Goal: Check status: Check status

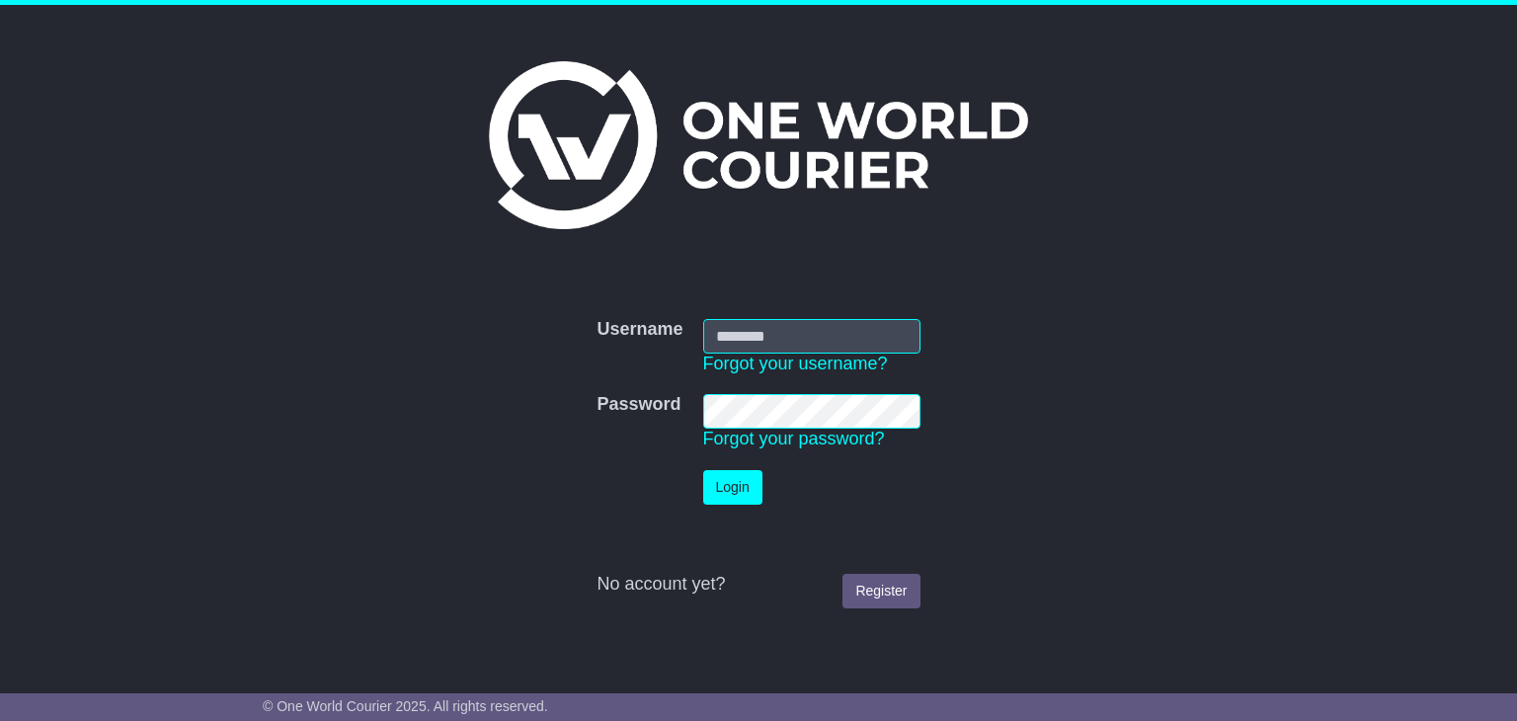
type input "**********"
click at [719, 477] on button "Login" at bounding box center [732, 487] width 59 height 35
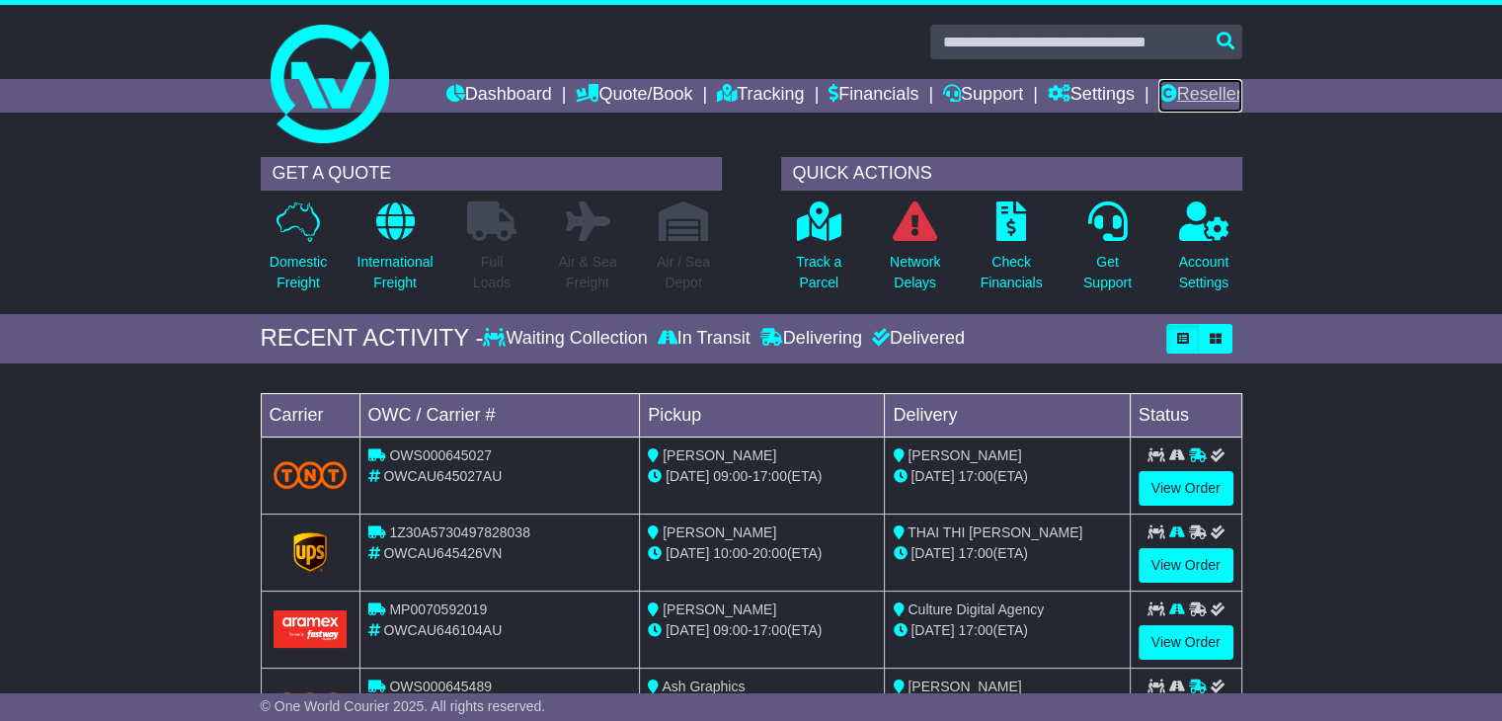
click at [1207, 96] on link "Reseller" at bounding box center [1200, 96] width 83 height 34
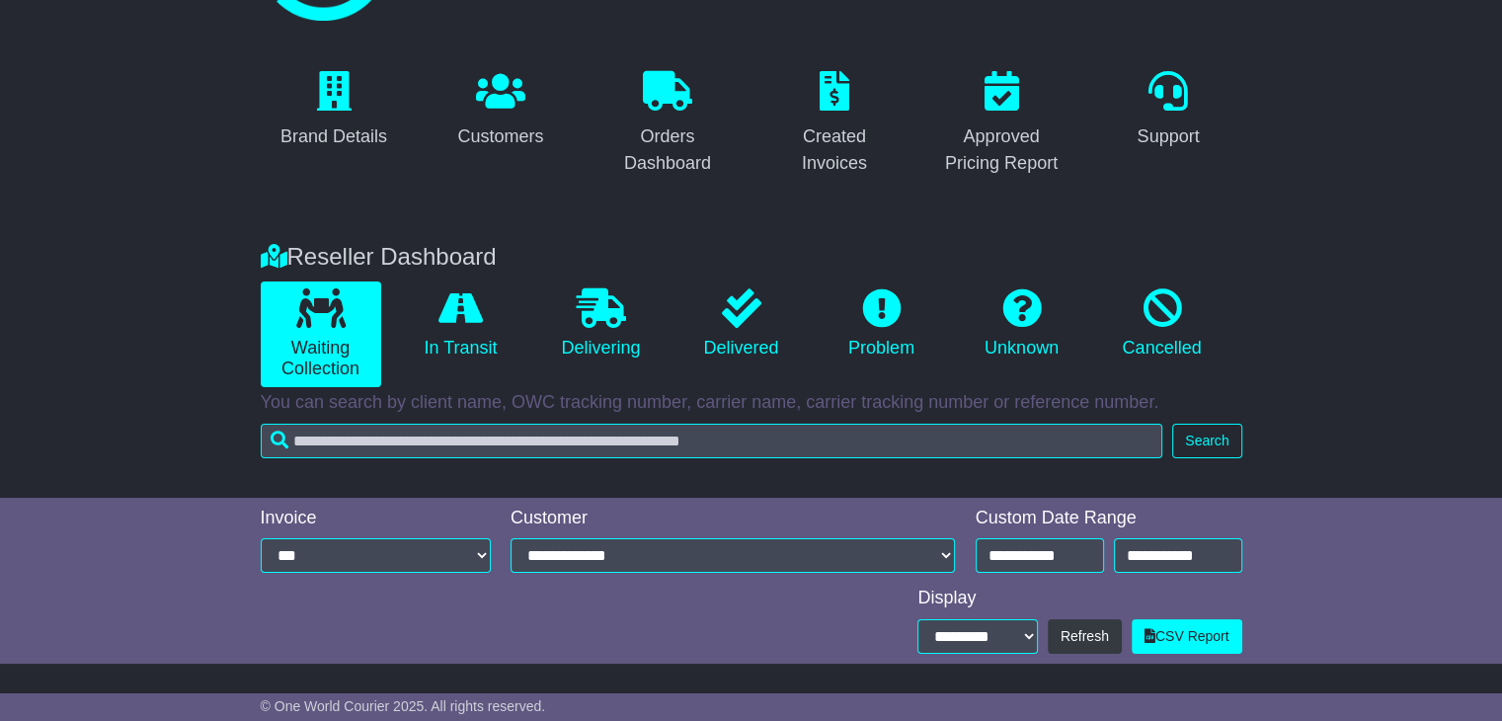
scroll to position [138, 0]
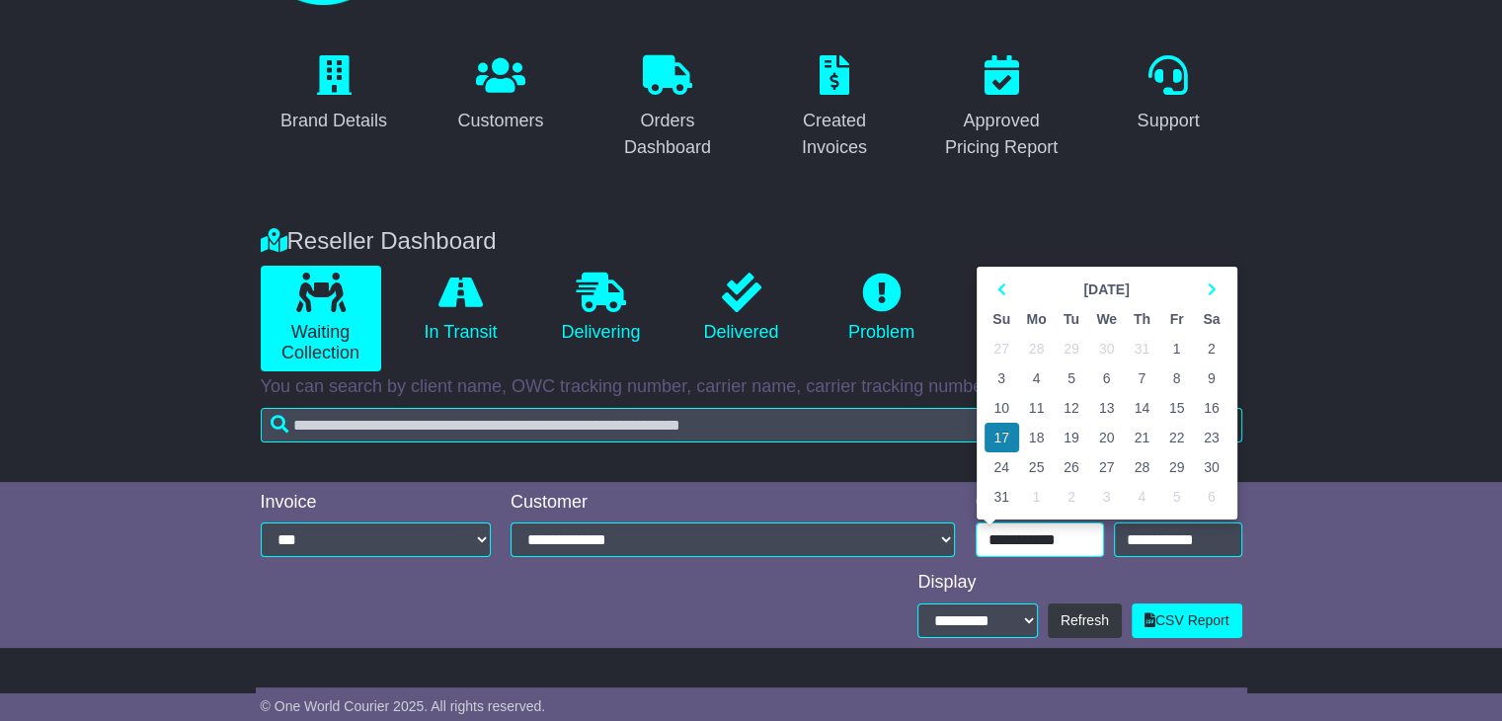
click at [1094, 546] on input "**********" at bounding box center [1040, 539] width 128 height 35
click at [1211, 291] on icon at bounding box center [1211, 289] width 9 height 14
click at [1035, 406] on td "15" at bounding box center [1037, 408] width 36 height 30
type input "**********"
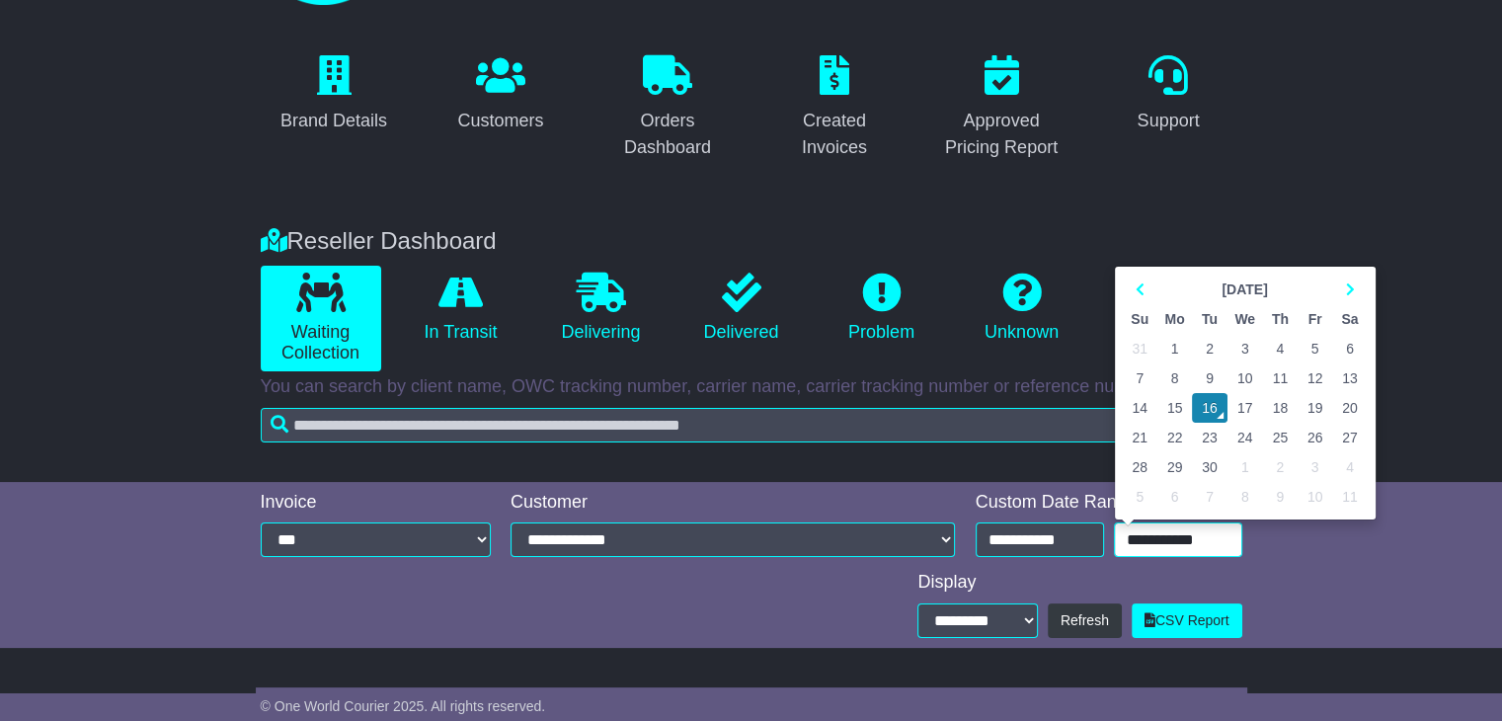
click at [1136, 546] on input "**********" at bounding box center [1178, 539] width 128 height 35
click at [1174, 410] on td "15" at bounding box center [1176, 408] width 36 height 30
type input "**********"
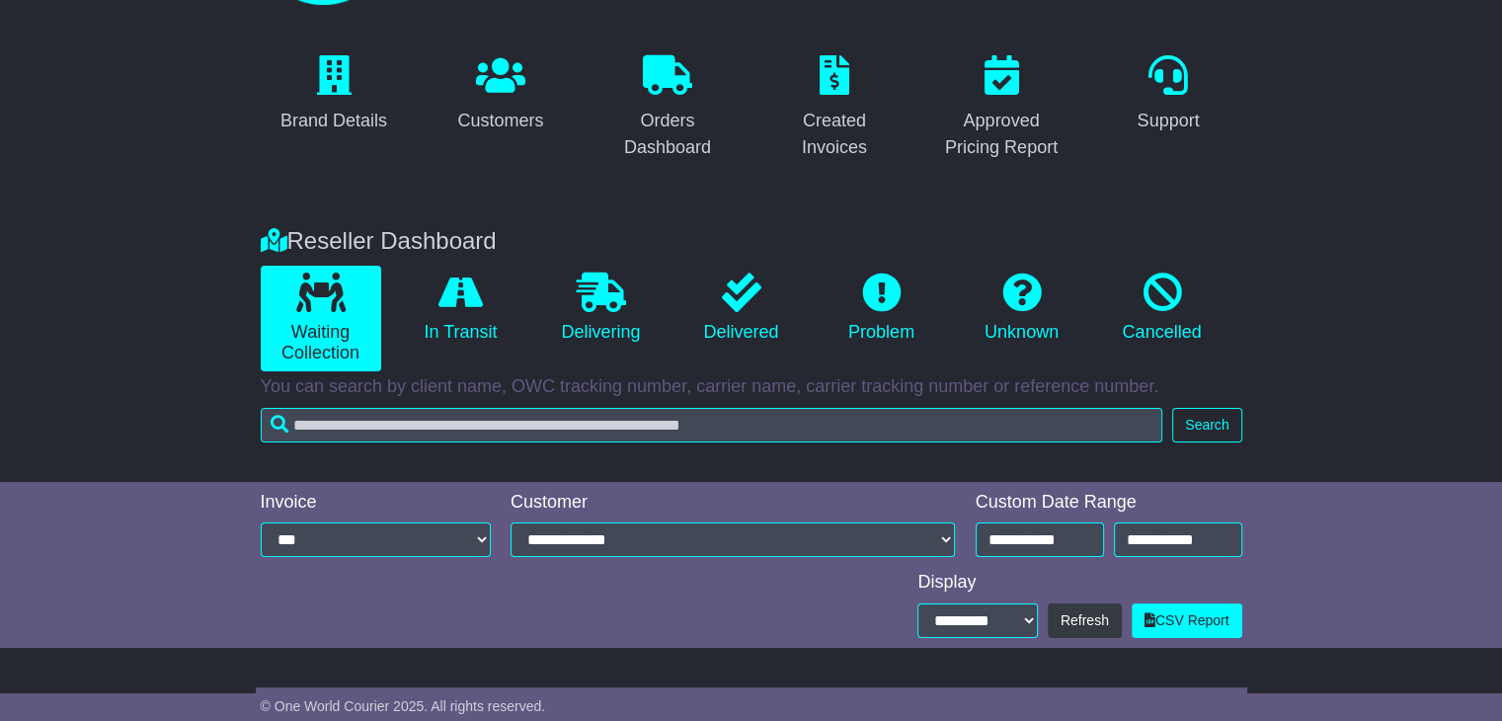
scroll to position [335, 0]
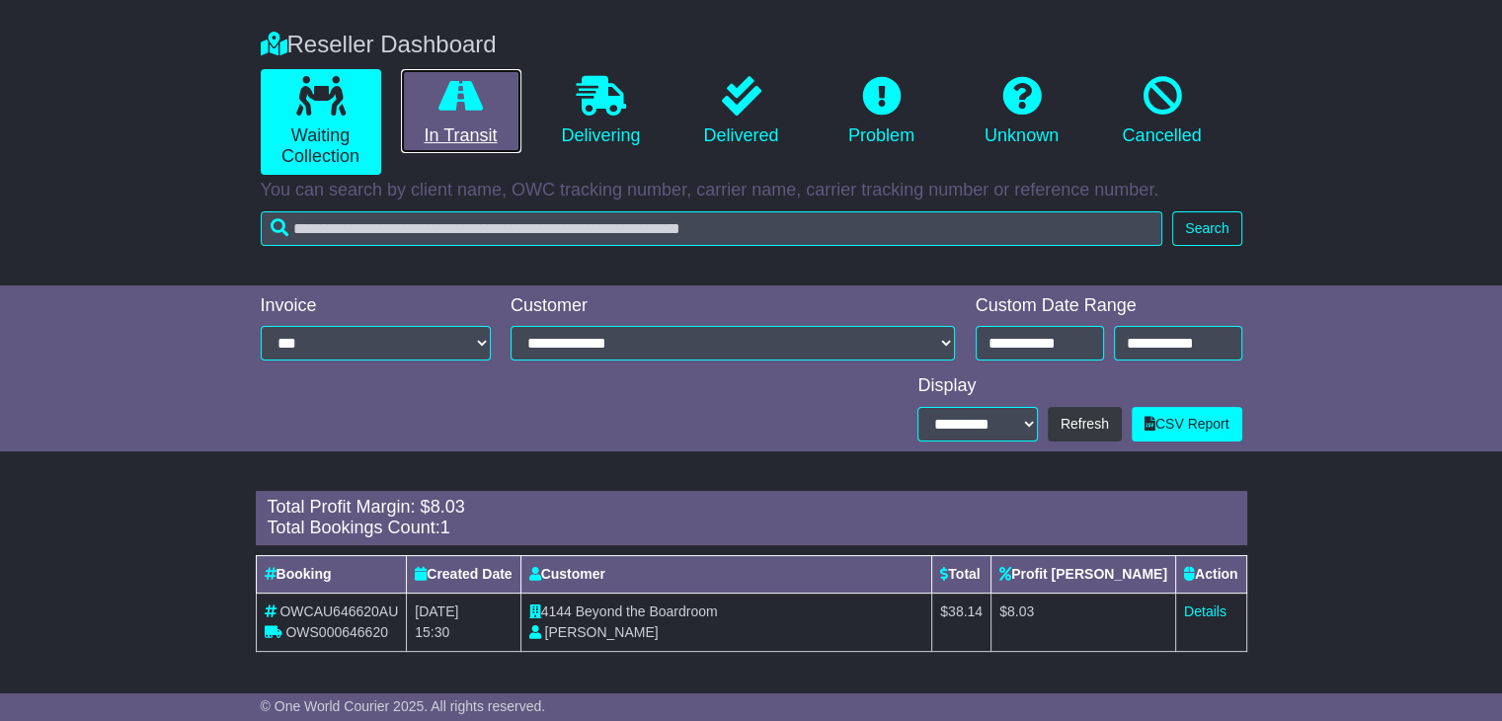
click at [455, 112] on icon at bounding box center [461, 96] width 44 height 40
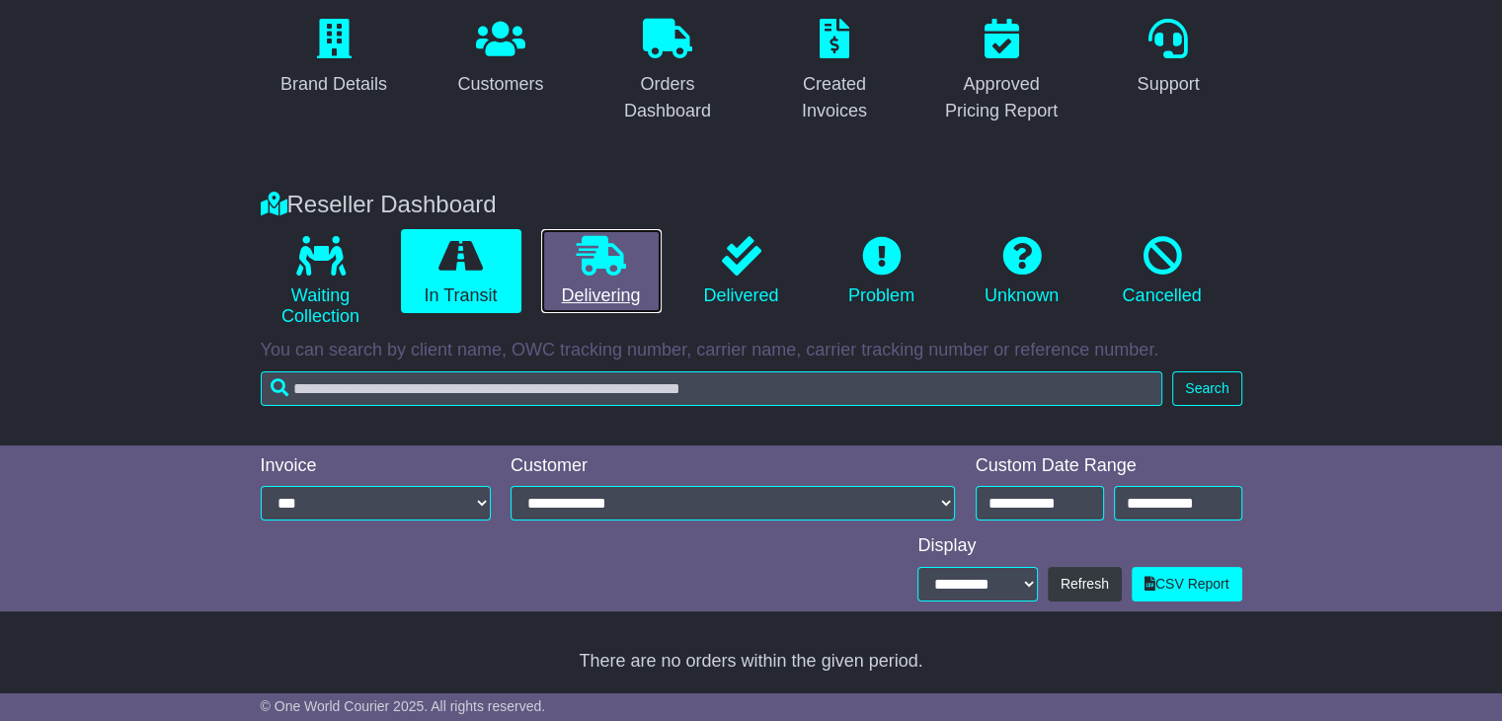
click at [608, 243] on icon at bounding box center [601, 256] width 49 height 40
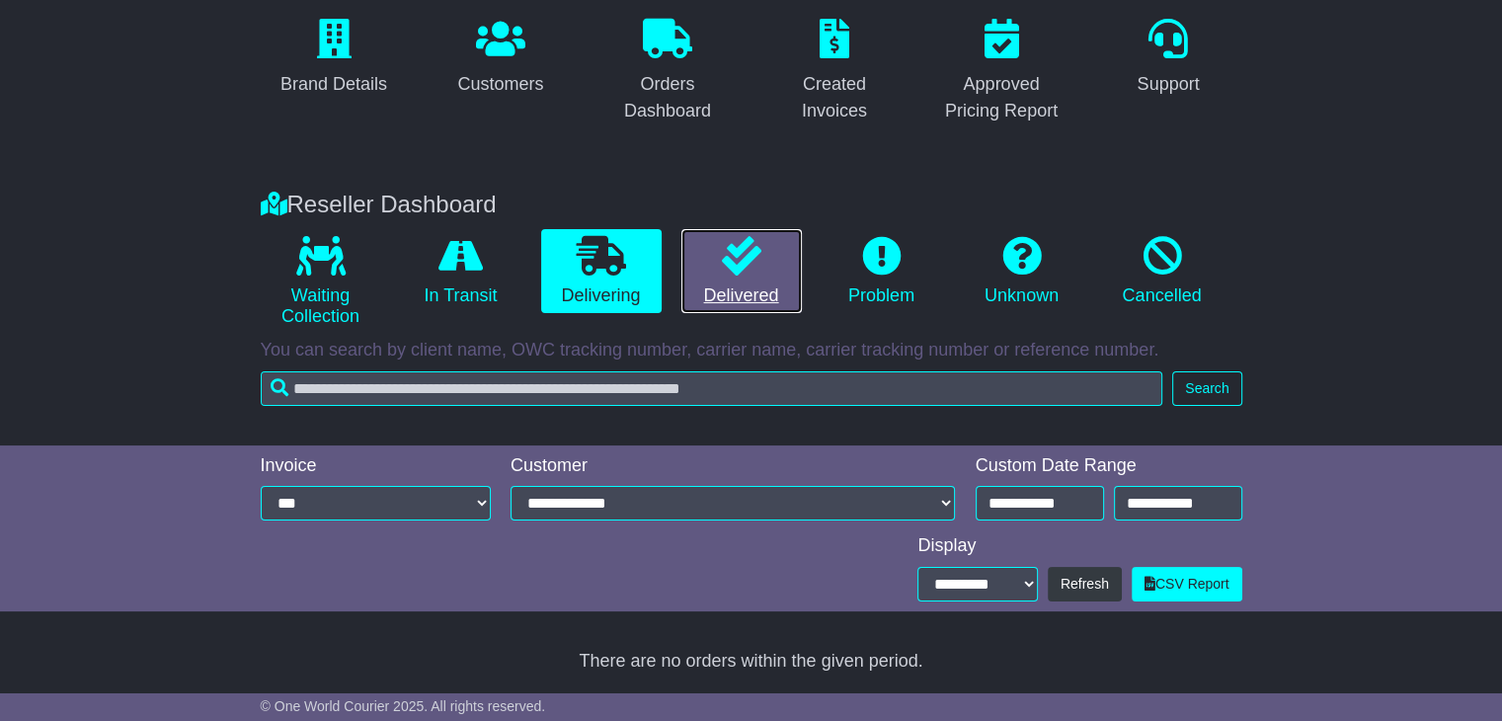
click at [751, 249] on icon at bounding box center [742, 256] width 40 height 40
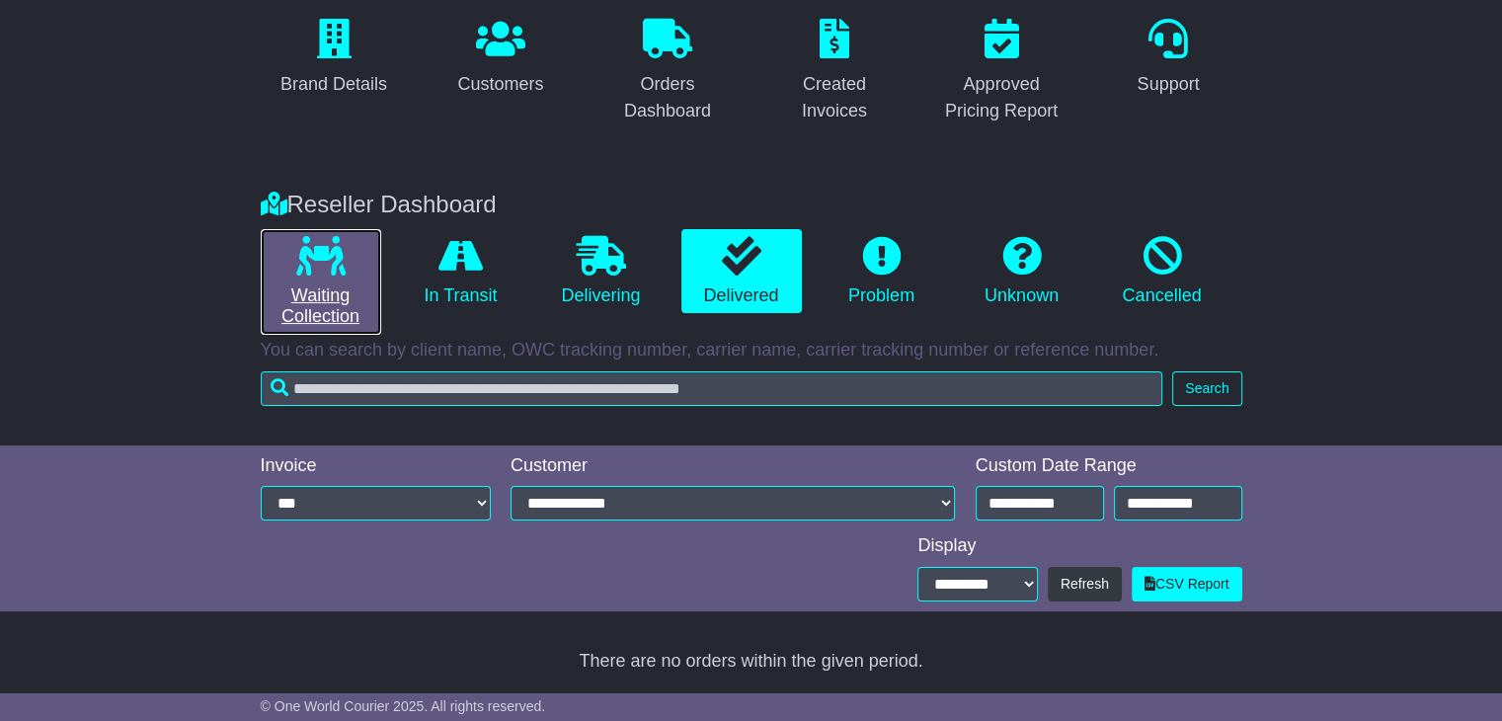
click at [274, 295] on link "Waiting Collection" at bounding box center [321, 282] width 120 height 106
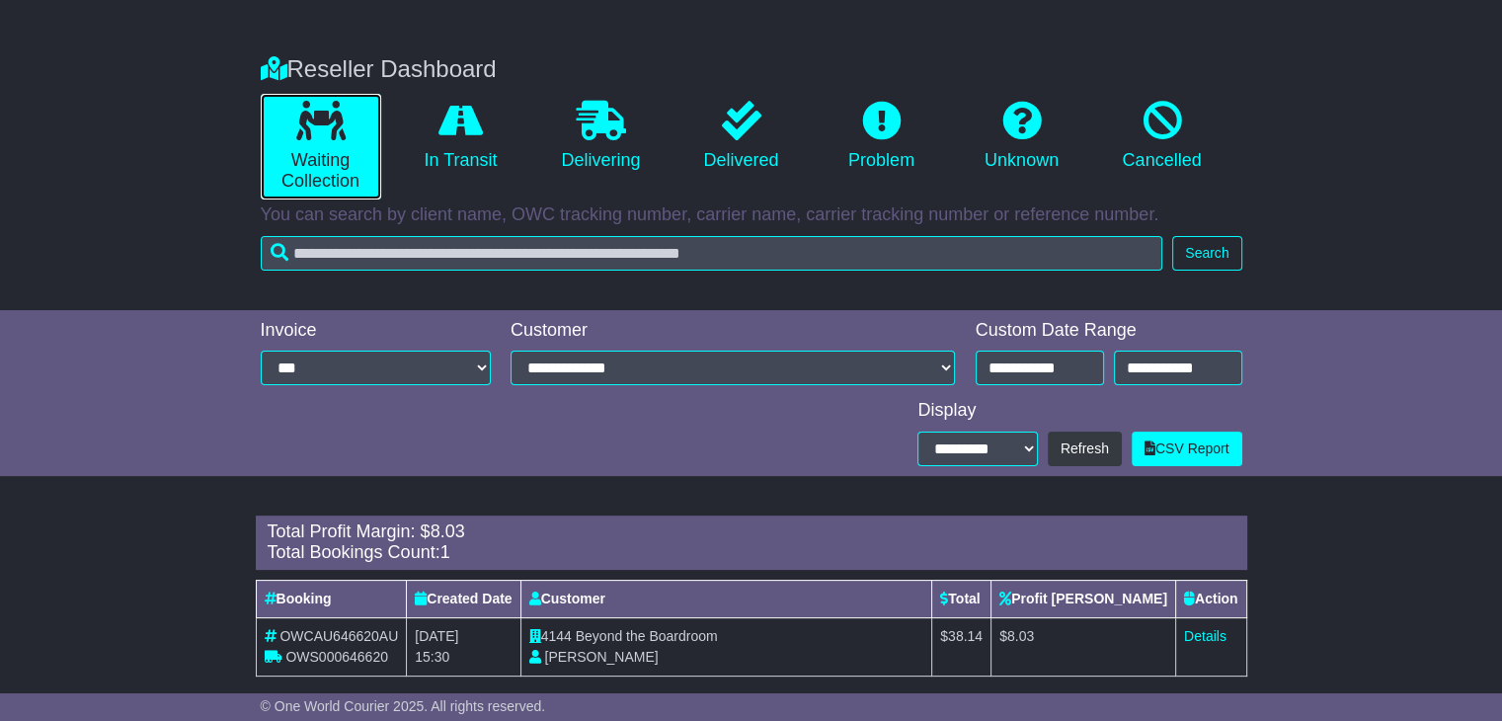
scroll to position [335, 0]
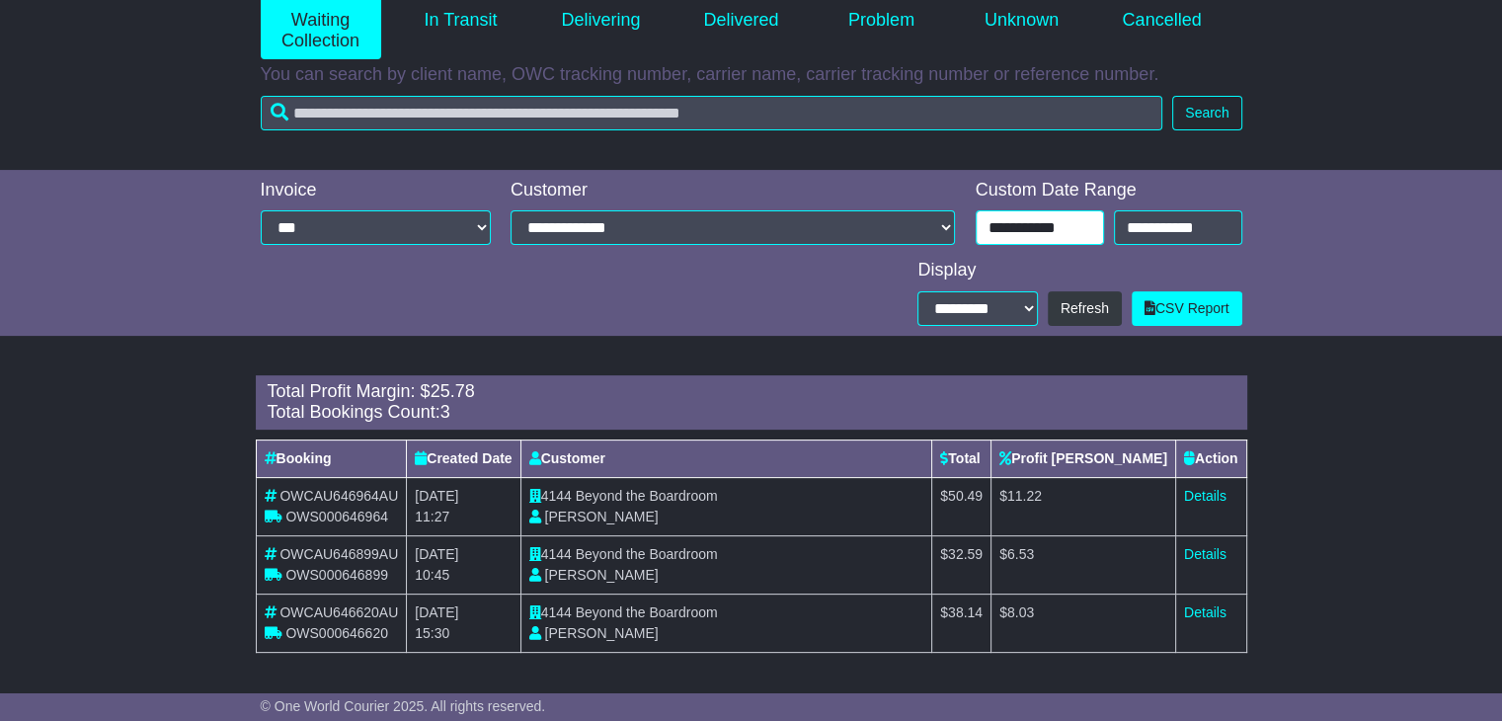
click at [1050, 234] on div "**********" at bounding box center [1109, 227] width 267 height 35
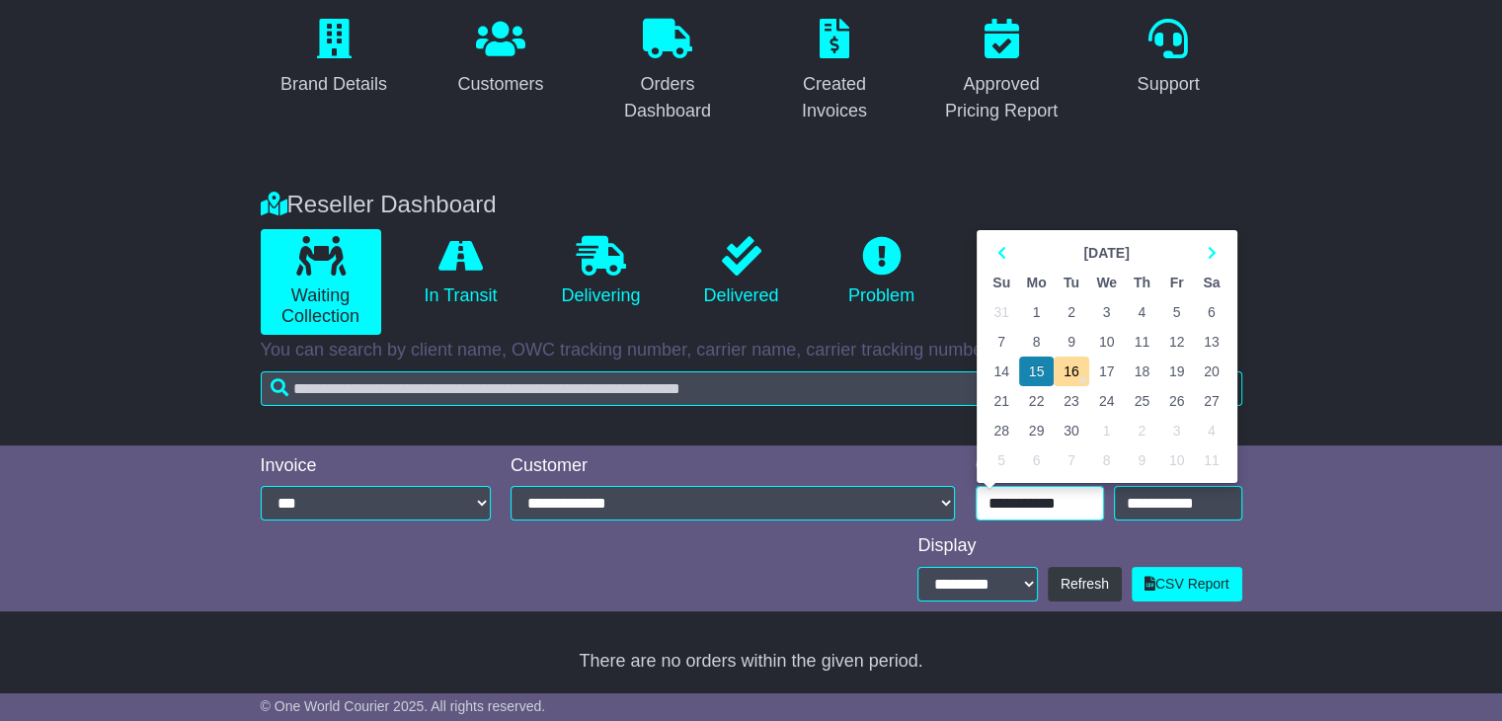
scroll to position [175, 0]
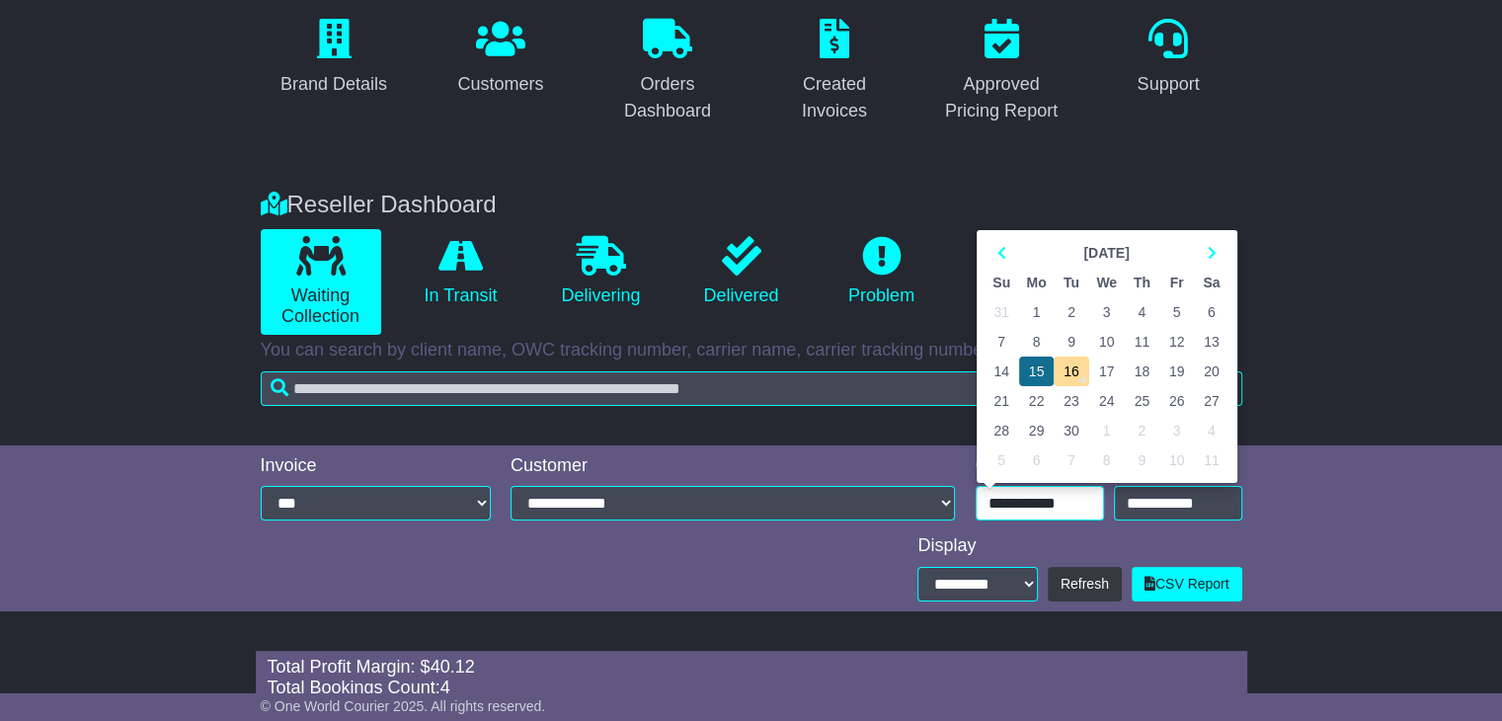
click at [1040, 373] on td "15" at bounding box center [1037, 372] width 36 height 30
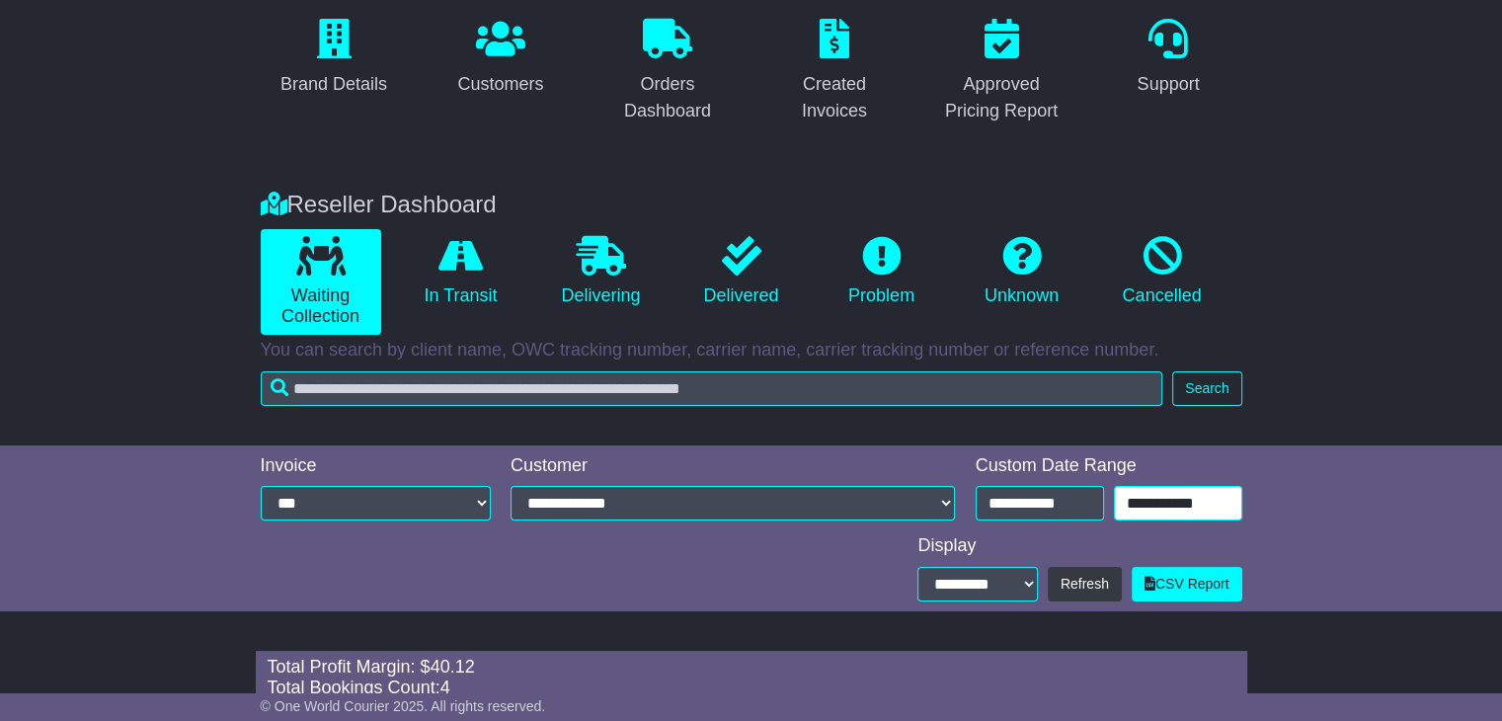
click at [1125, 499] on input "**********" at bounding box center [1178, 503] width 128 height 35
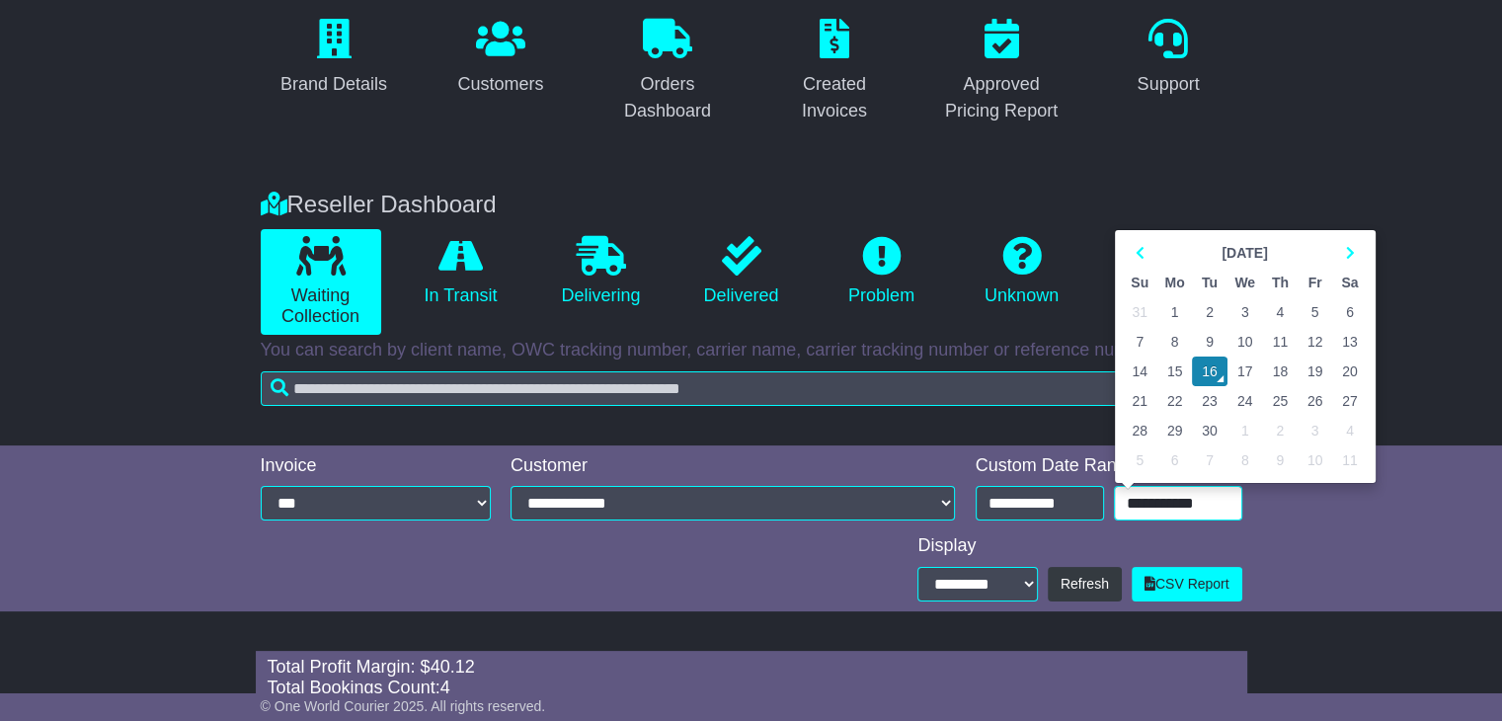
click at [1176, 373] on td "15" at bounding box center [1176, 372] width 36 height 30
type input "**********"
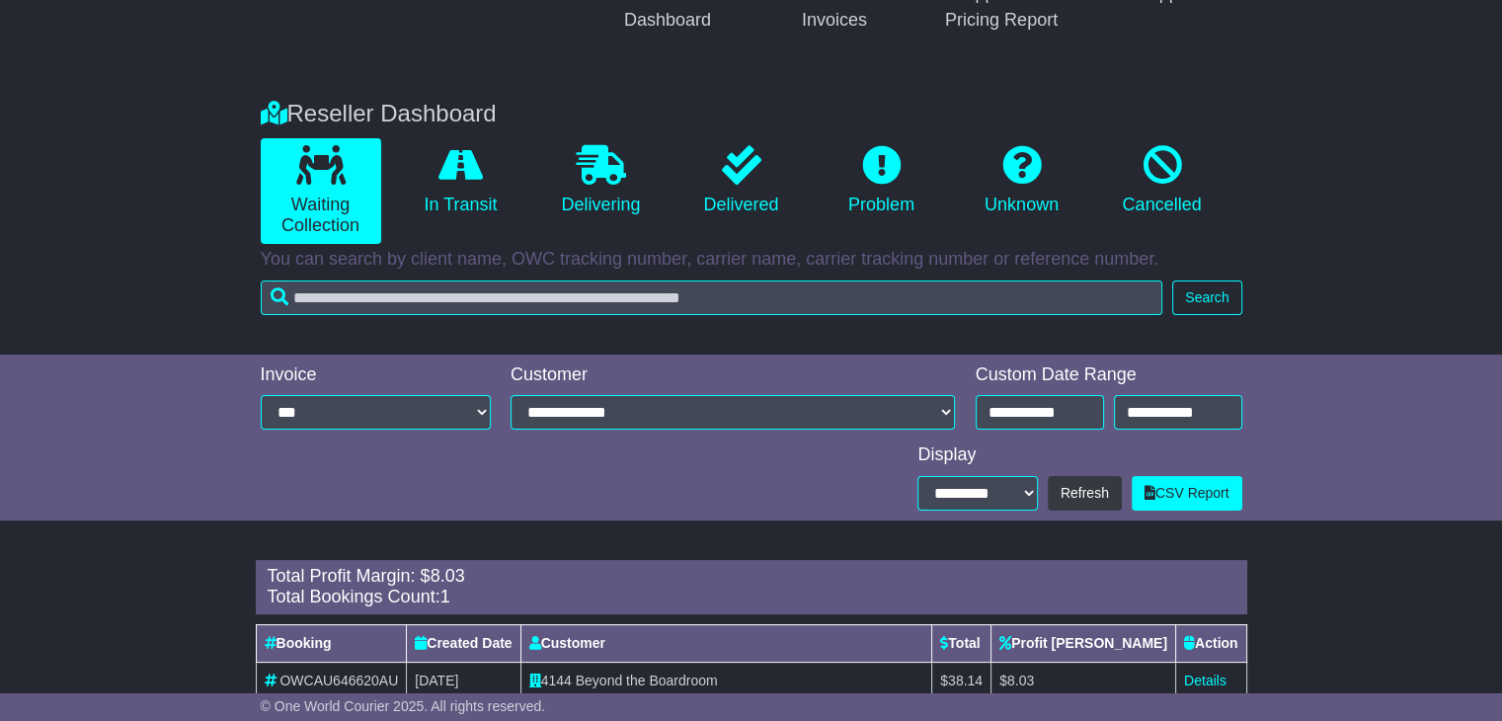
scroll to position [335, 0]
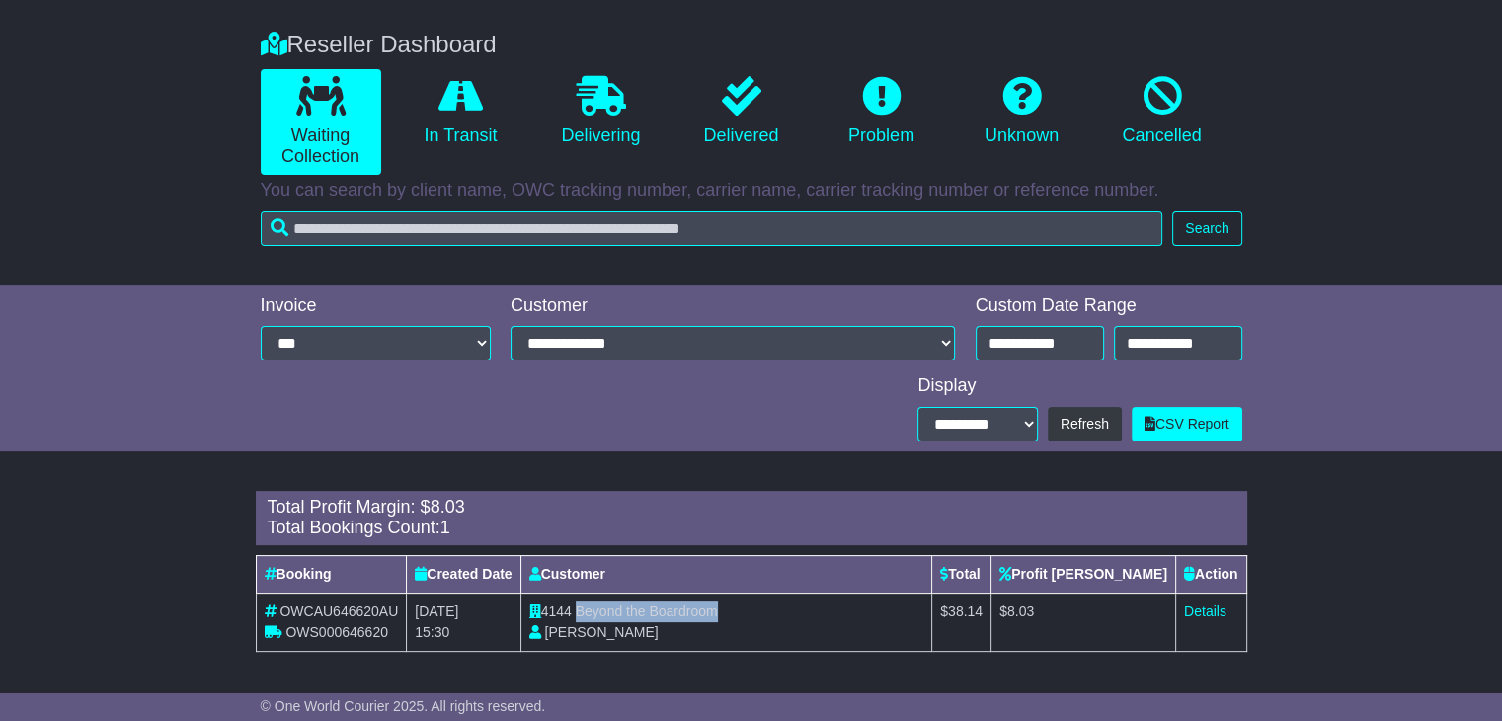
drag, startPoint x: 609, startPoint y: 605, endPoint x: 753, endPoint y: 606, distance: 143.2
click at [753, 606] on td "4144 Beyond the Boardroom [PERSON_NAME]" at bounding box center [726, 622] width 412 height 58
copy span "Beyond the Boardroom"
click at [1201, 612] on link "Details" at bounding box center [1205, 611] width 42 height 16
click at [476, 107] on icon at bounding box center [461, 96] width 44 height 40
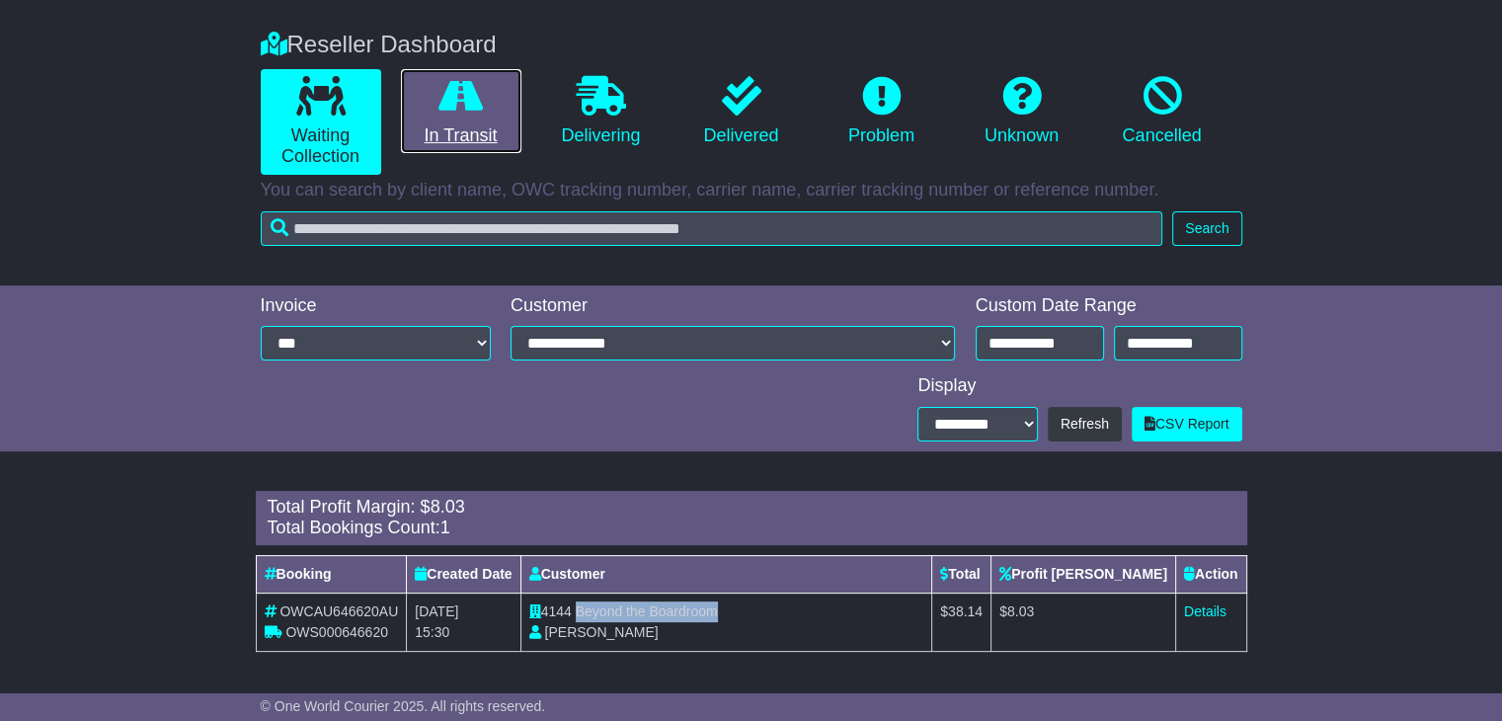
scroll to position [175, 0]
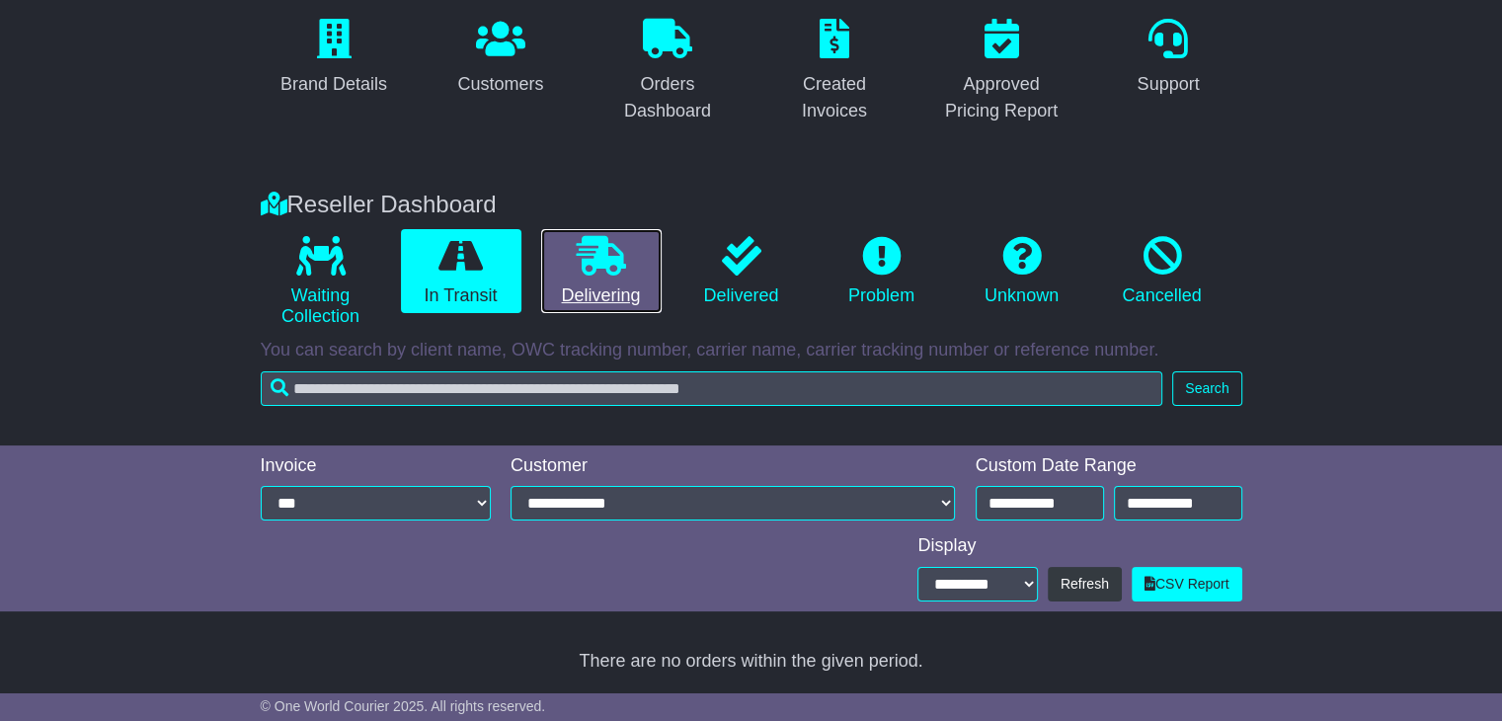
click at [600, 274] on link "Delivering" at bounding box center [601, 271] width 120 height 85
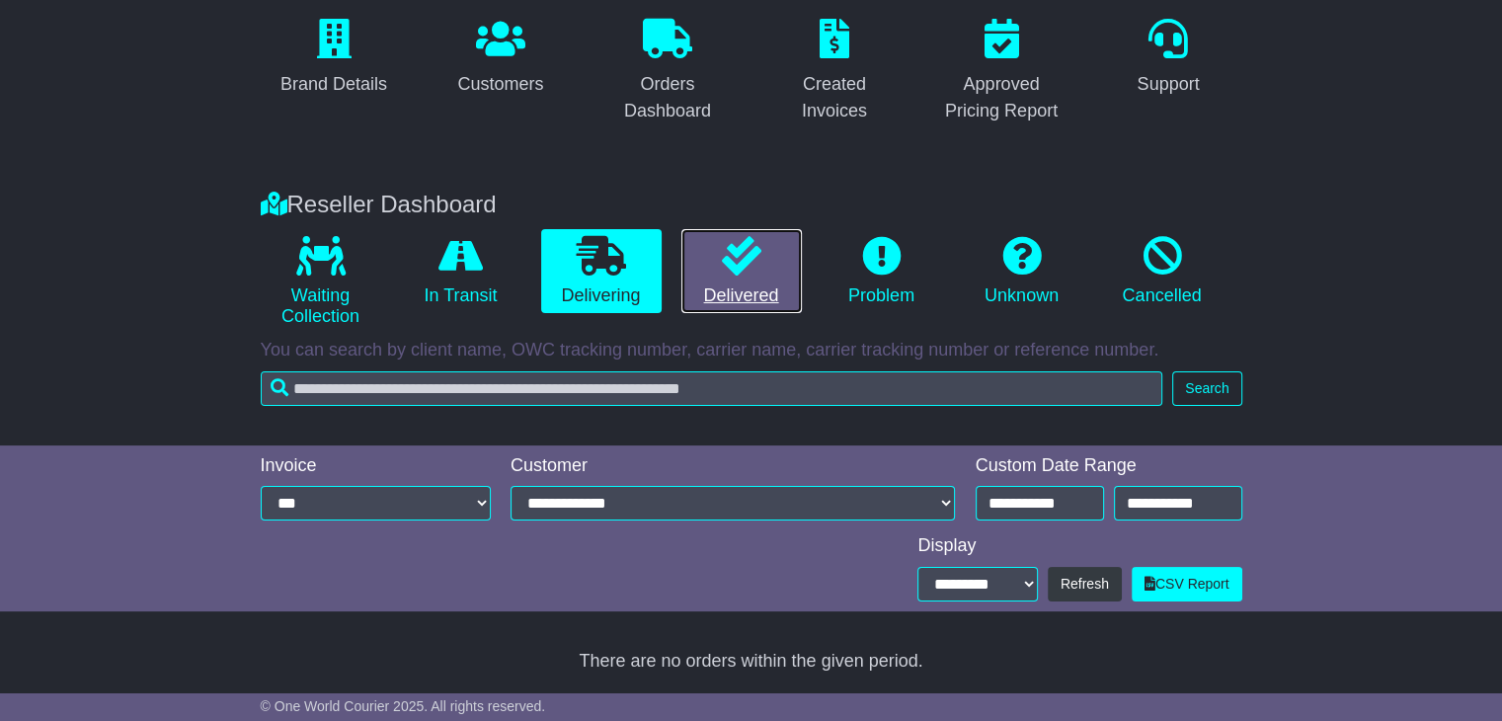
click at [707, 274] on link "Delivered" at bounding box center [741, 271] width 120 height 85
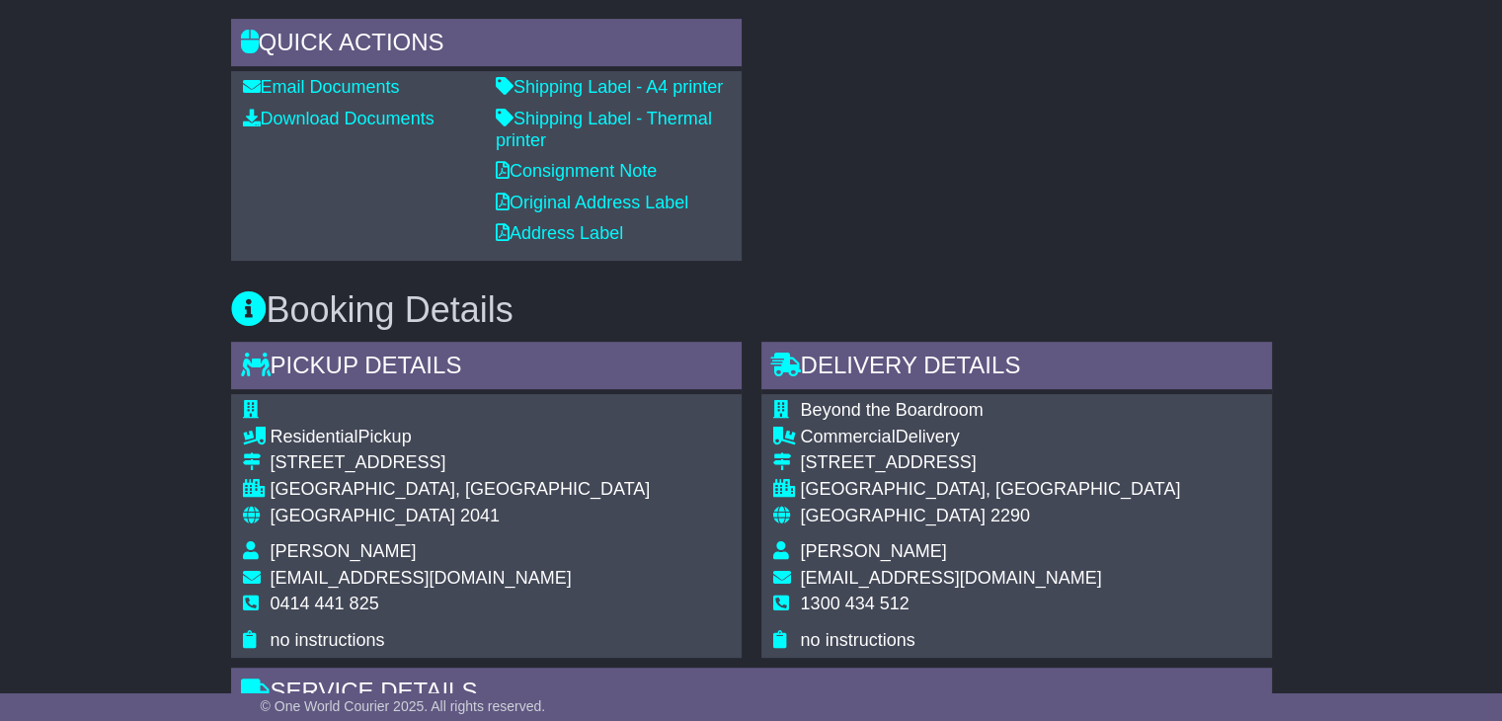
scroll to position [790, 0]
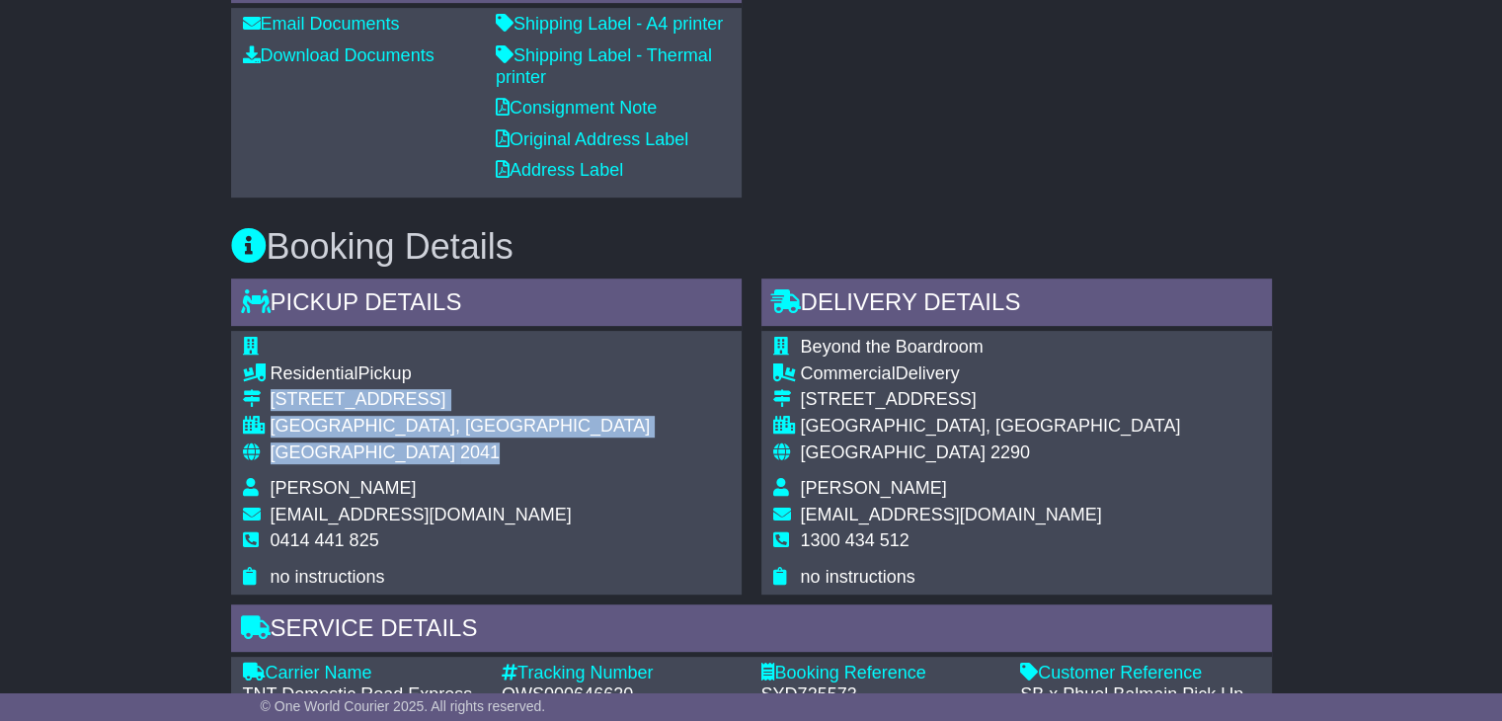
drag, startPoint x: 387, startPoint y: 454, endPoint x: 272, endPoint y: 397, distance: 129.0
click at [272, 397] on tbody "Residential Pickup [STREET_ADDRESS] [GEOGRAPHIC_DATA], [GEOGRAPHIC_DATA] Austra…" at bounding box center [447, 462] width 408 height 251
copy tbody "[STREET_ADDRESS]"
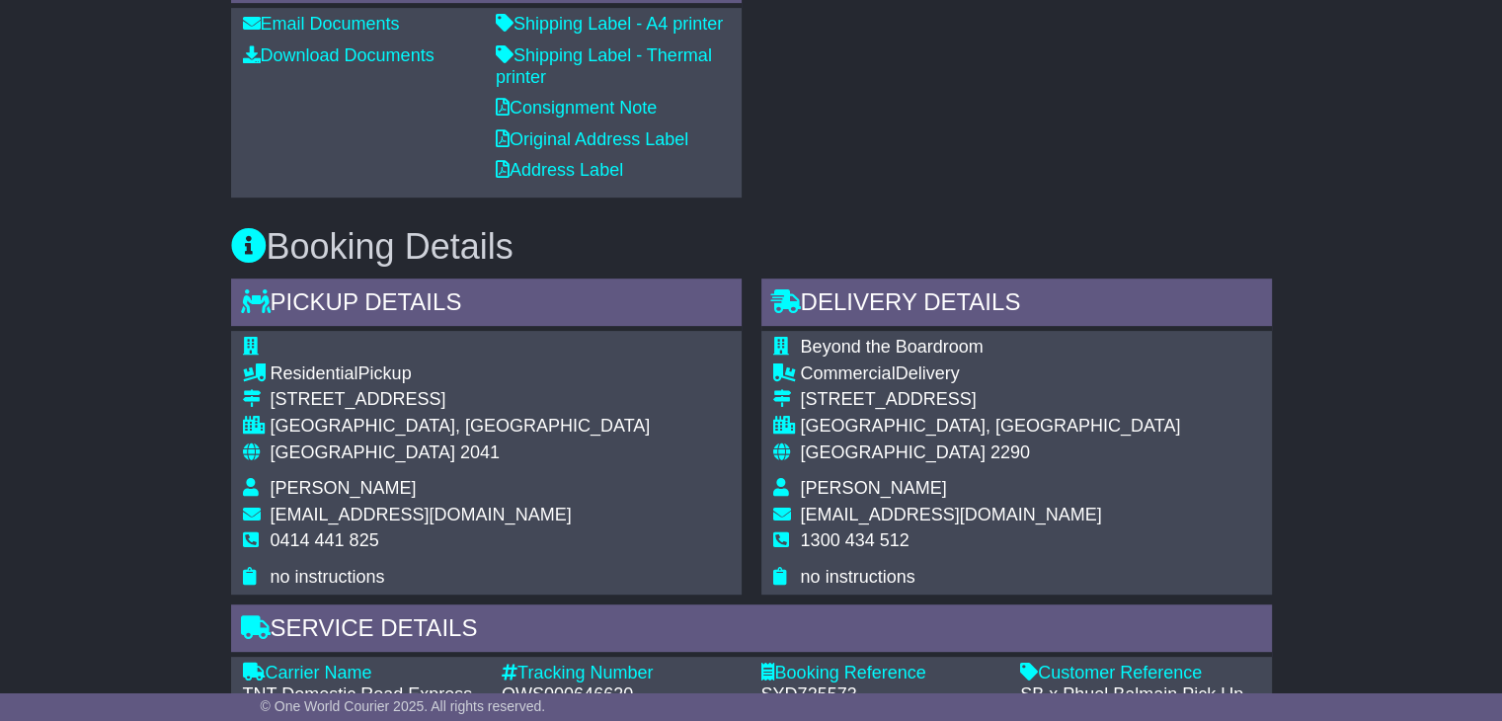
click at [344, 535] on span "0414 441 825" at bounding box center [325, 540] width 109 height 20
copy tbody "0414 441 825"
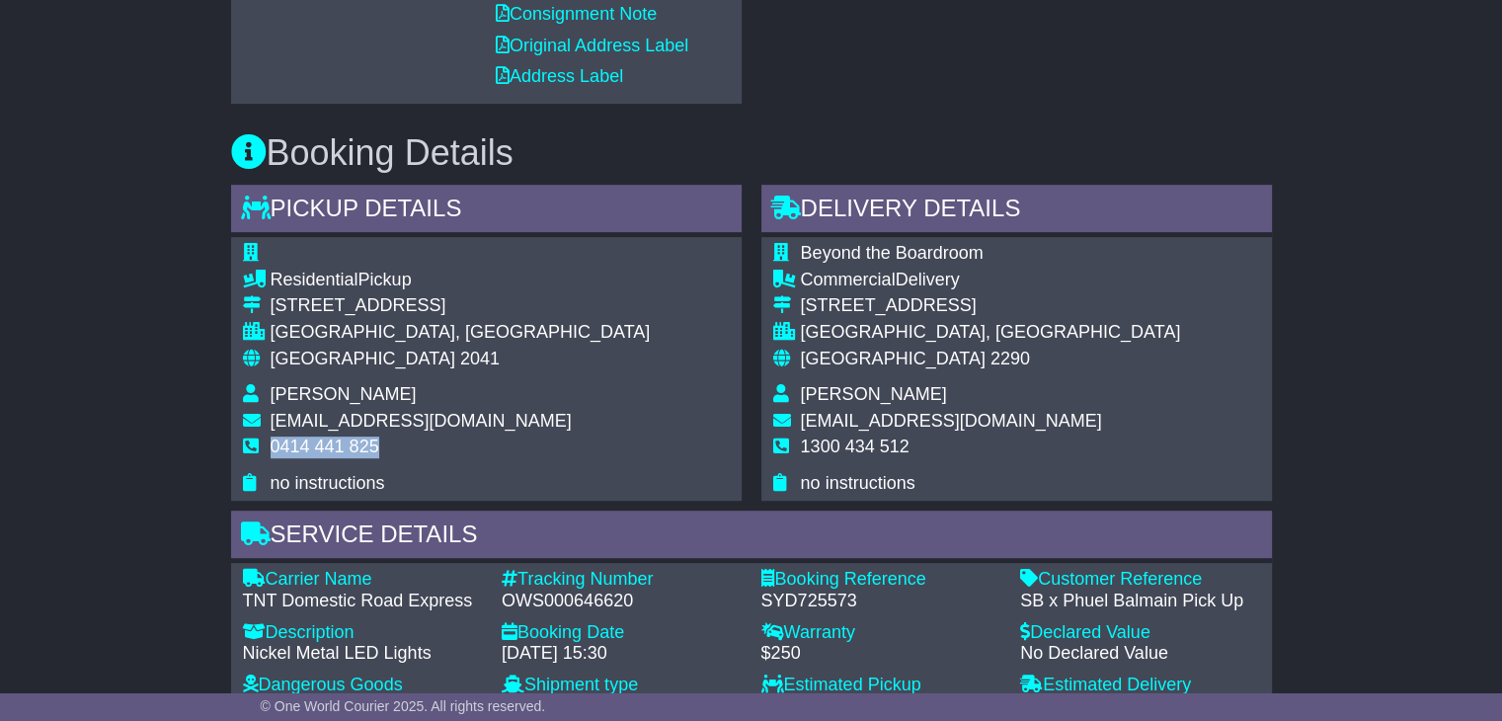
scroll to position [988, 0]
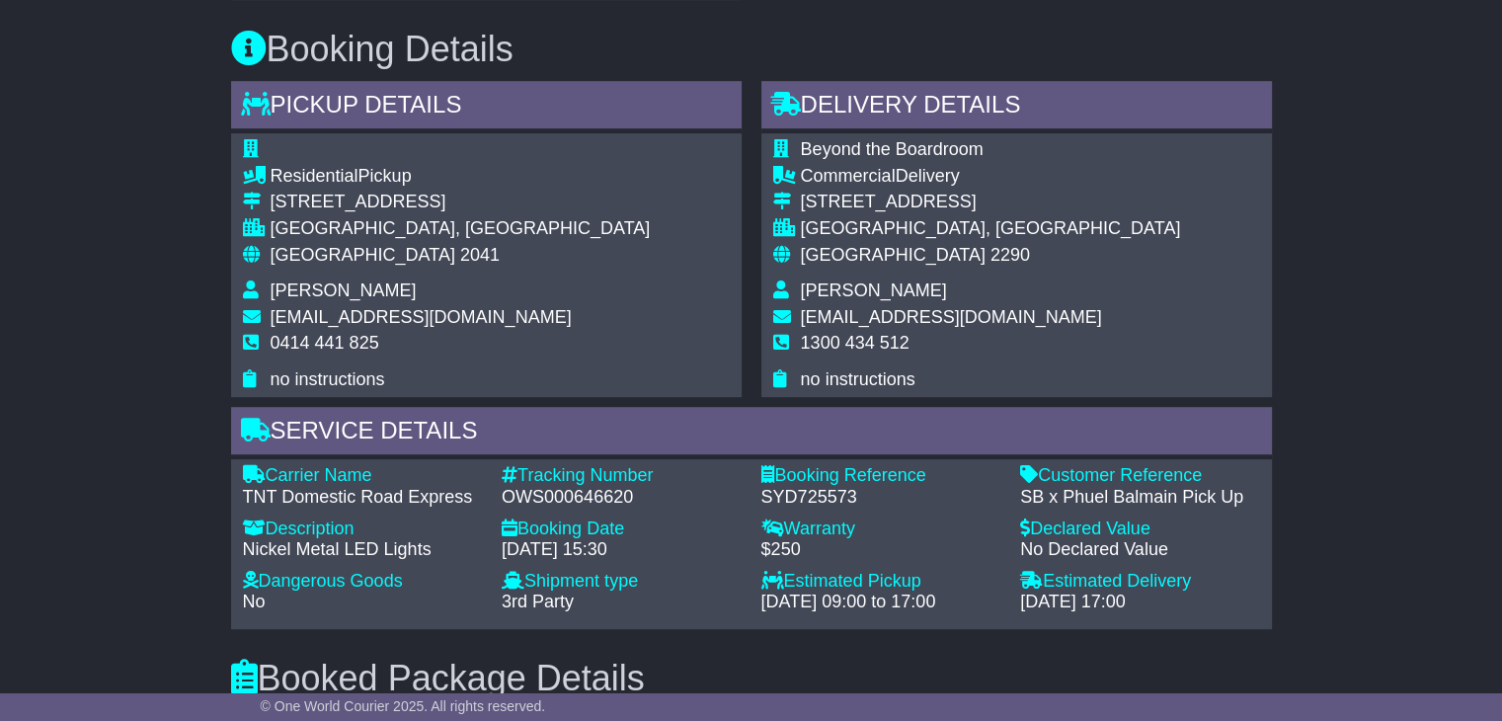
click at [604, 499] on div "OWS000646620" at bounding box center [622, 498] width 240 height 22
copy div "OWS000646620"
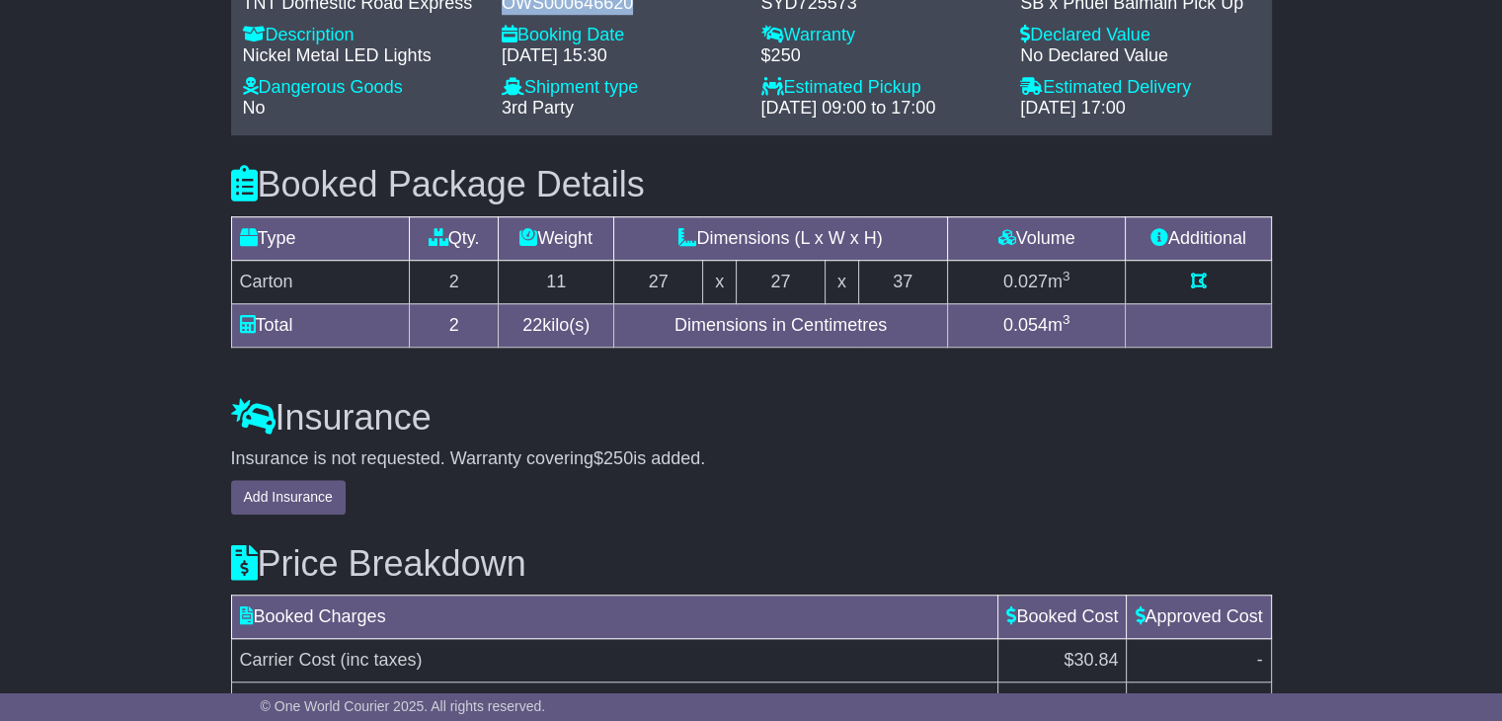
scroll to position [1185, 0]
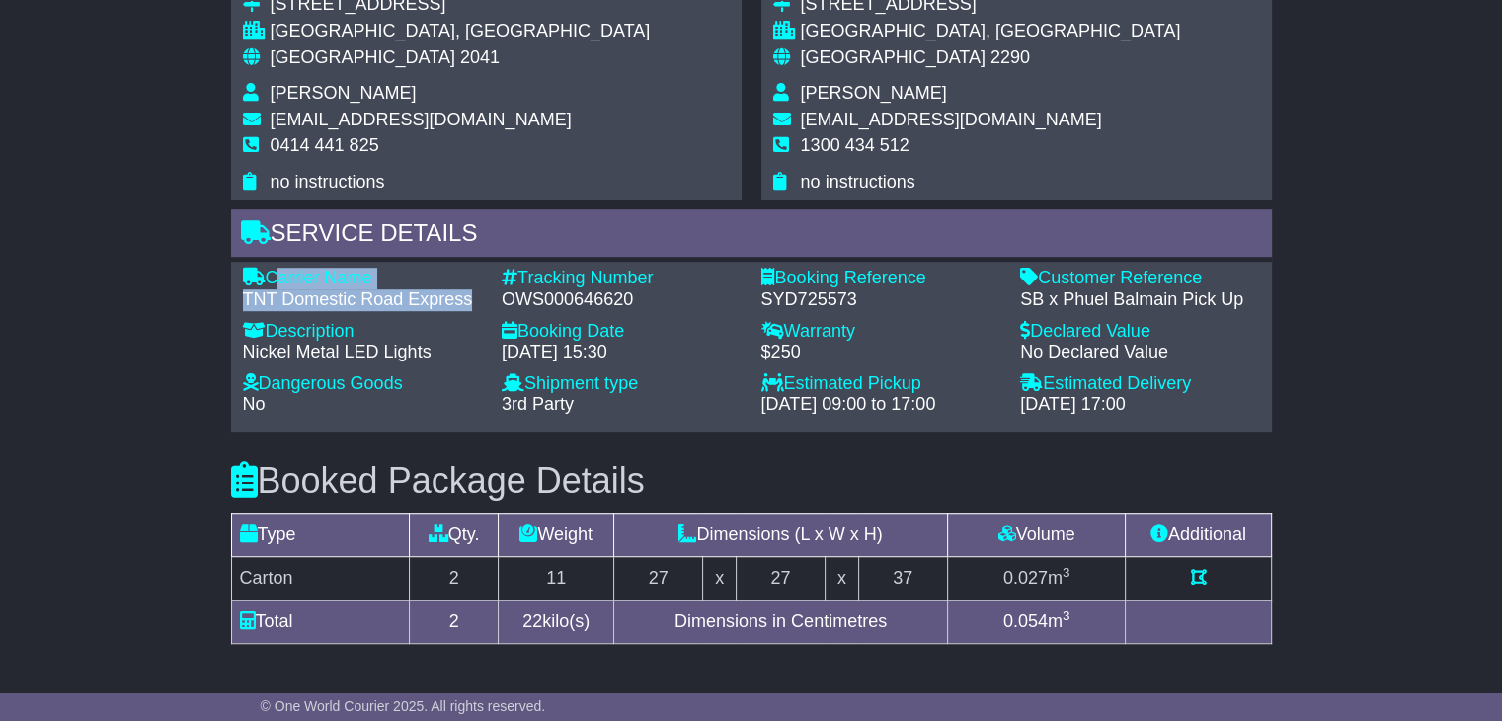
drag, startPoint x: 469, startPoint y: 302, endPoint x: 276, endPoint y: 272, distance: 196.0
click at [276, 272] on div "Carrier Name - TNT Domestic Road Express" at bounding box center [363, 289] width 260 height 42
copy div "Carrier Name - TNT Domestic Road Express"
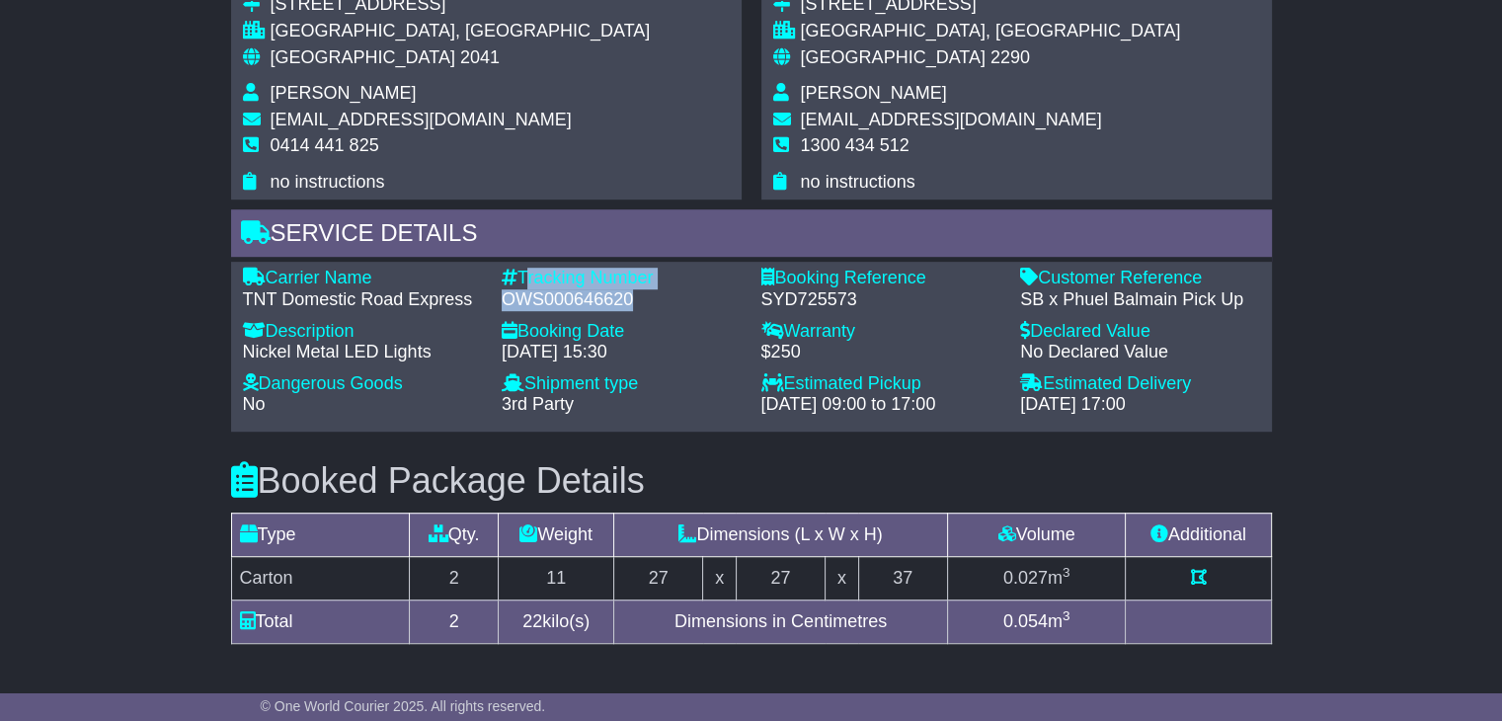
drag, startPoint x: 635, startPoint y: 297, endPoint x: 521, endPoint y: 274, distance: 116.0
click at [521, 274] on div "Tracking Number - OWS000646620" at bounding box center [622, 289] width 260 height 42
copy div "Tracking Number - OWS000646620"
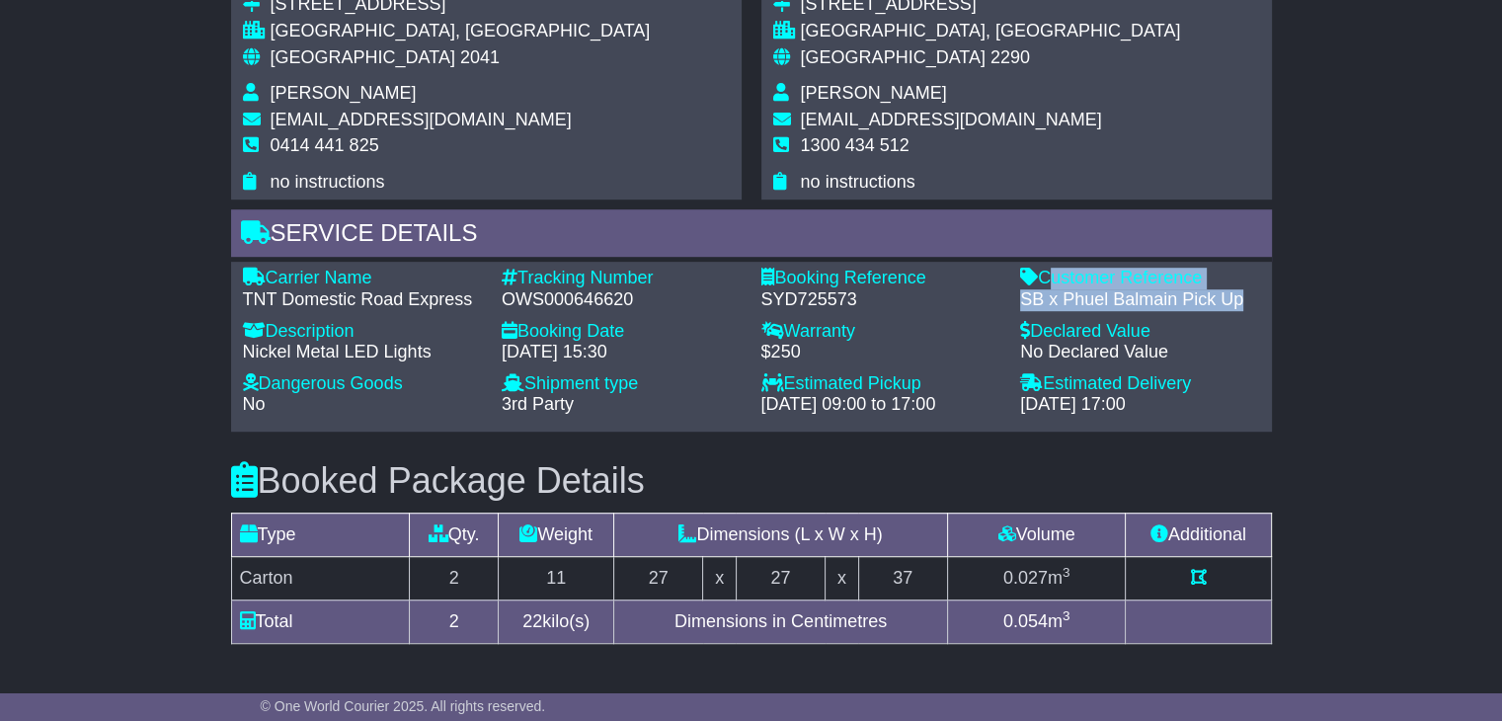
drag, startPoint x: 1247, startPoint y: 295, endPoint x: 1045, endPoint y: 275, distance: 203.5
click at [1045, 275] on div "Customer Reference - SB x Phuel Balmain Pick Up" at bounding box center [1140, 289] width 260 height 42
copy div "Customer Reference - SB x Phuel Balmain Pick Up"
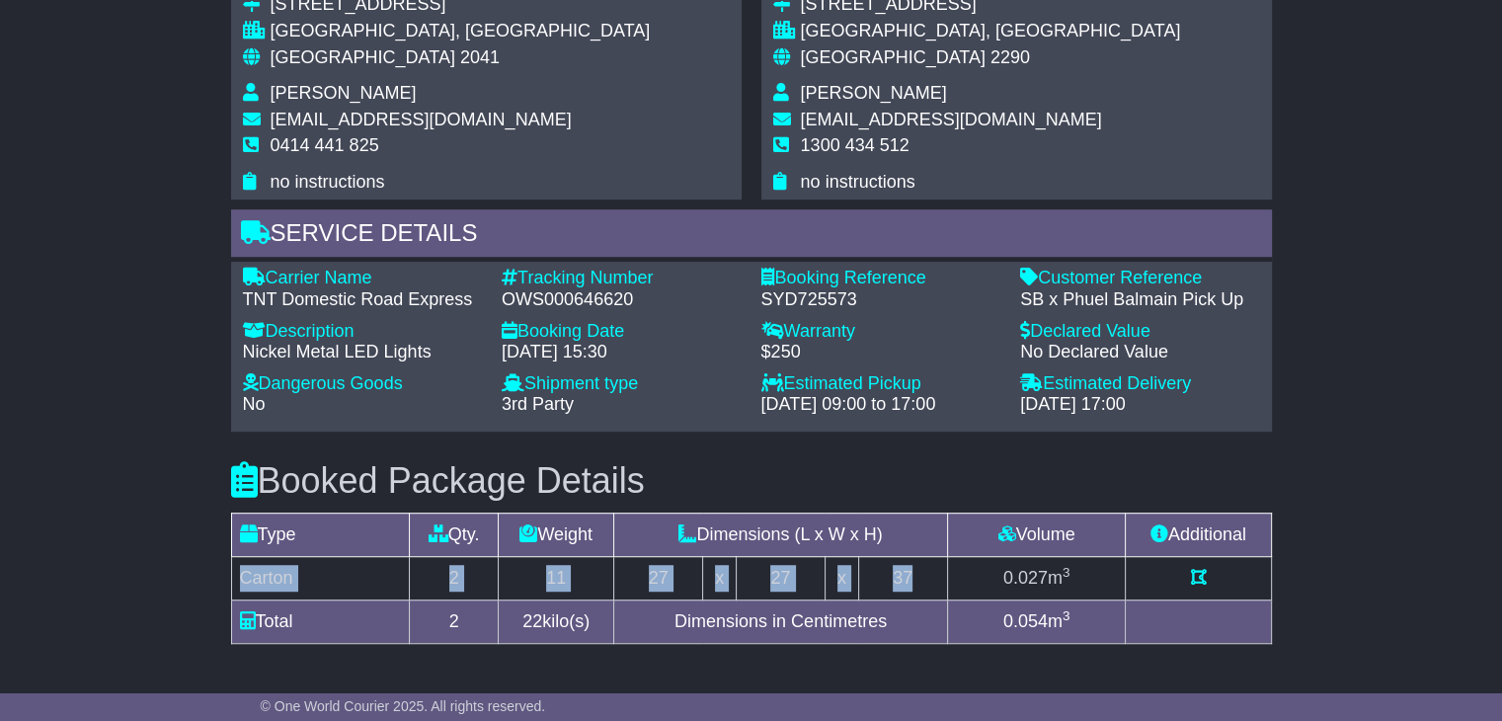
drag, startPoint x: 922, startPoint y: 574, endPoint x: 240, endPoint y: 567, distance: 682.5
click at [240, 567] on tr "Carton 2 11 27 x 27 x 37 0.027 m 3" at bounding box center [751, 577] width 1040 height 43
copy tr "Carton 2 11 27 x 27 x 37"
click at [841, 93] on span "[PERSON_NAME]" at bounding box center [874, 93] width 146 height 20
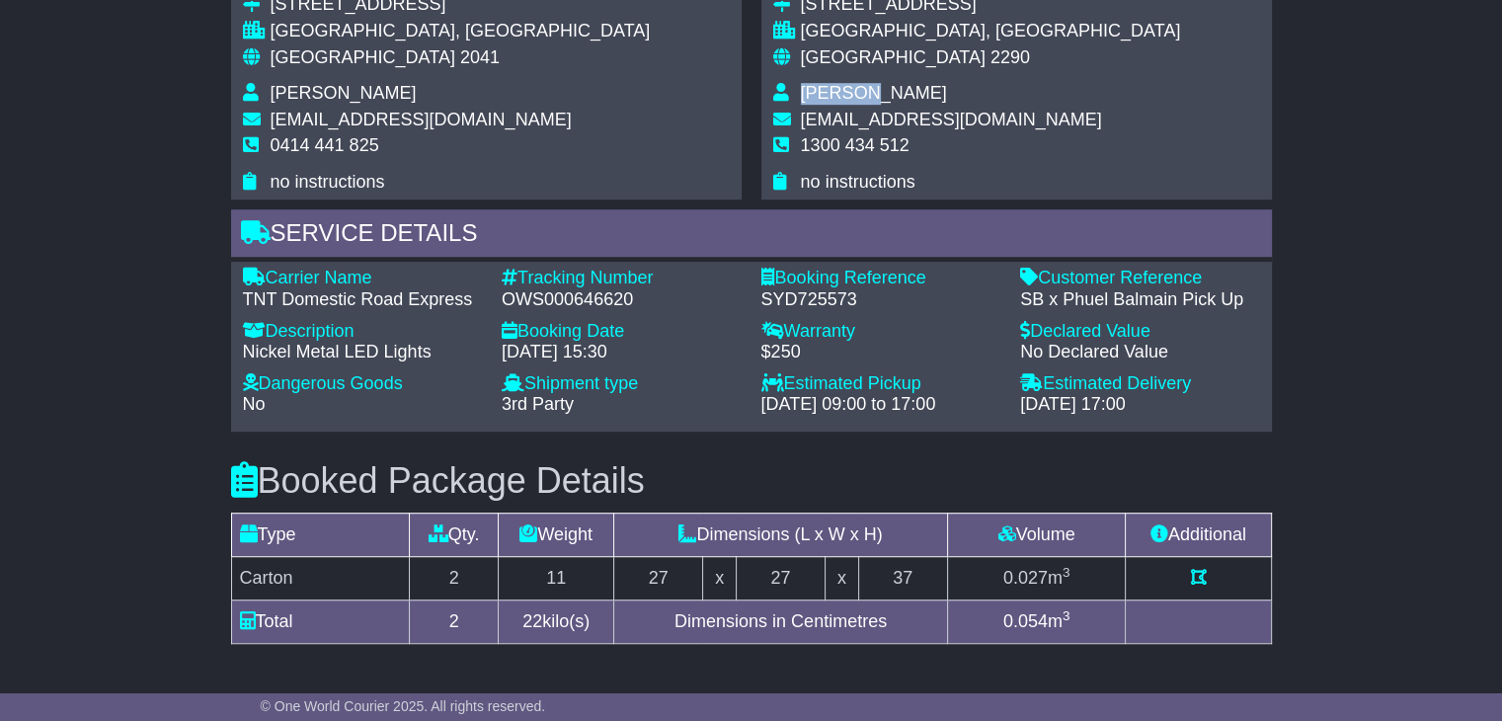
click at [841, 93] on span "[PERSON_NAME]" at bounding box center [874, 93] width 146 height 20
copy tbody "[PERSON_NAME]"
click at [871, 140] on span "1300 434 512" at bounding box center [855, 145] width 109 height 20
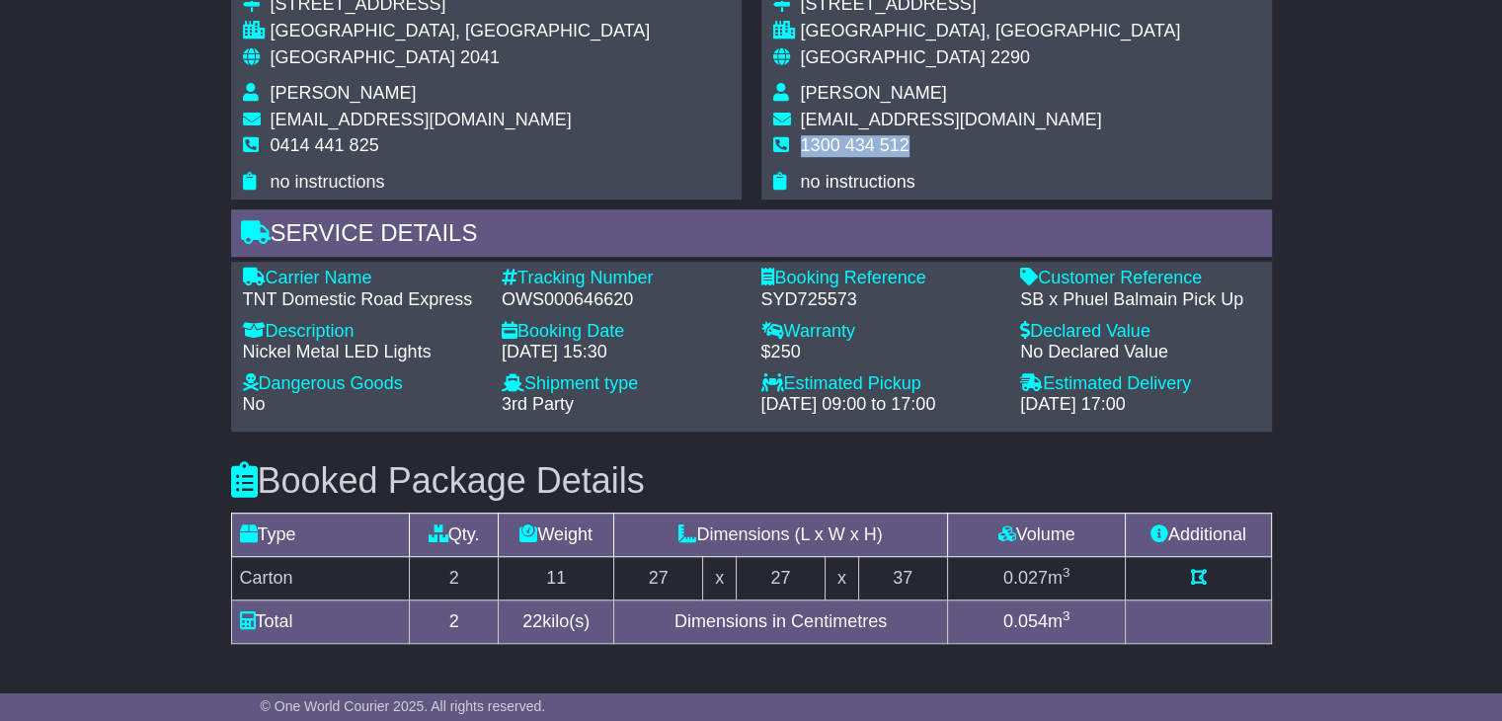
click at [870, 140] on span "1300 434 512" at bounding box center [855, 145] width 109 height 20
copy tbody "1300 434 512"
click at [460, 57] on span "2041" at bounding box center [480, 57] width 40 height 20
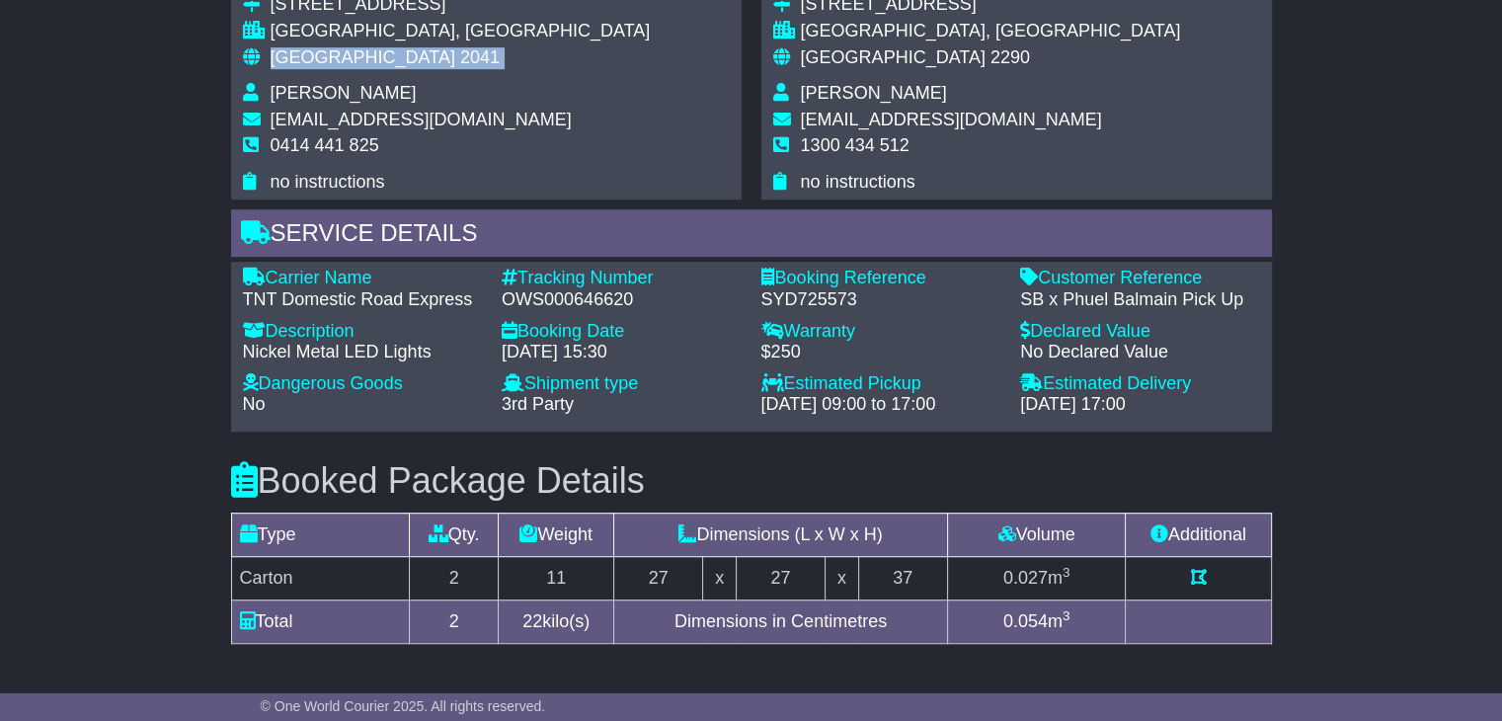
click at [460, 57] on span "2041" at bounding box center [480, 57] width 40 height 20
click at [841, 62] on span "[GEOGRAPHIC_DATA]" at bounding box center [893, 57] width 185 height 20
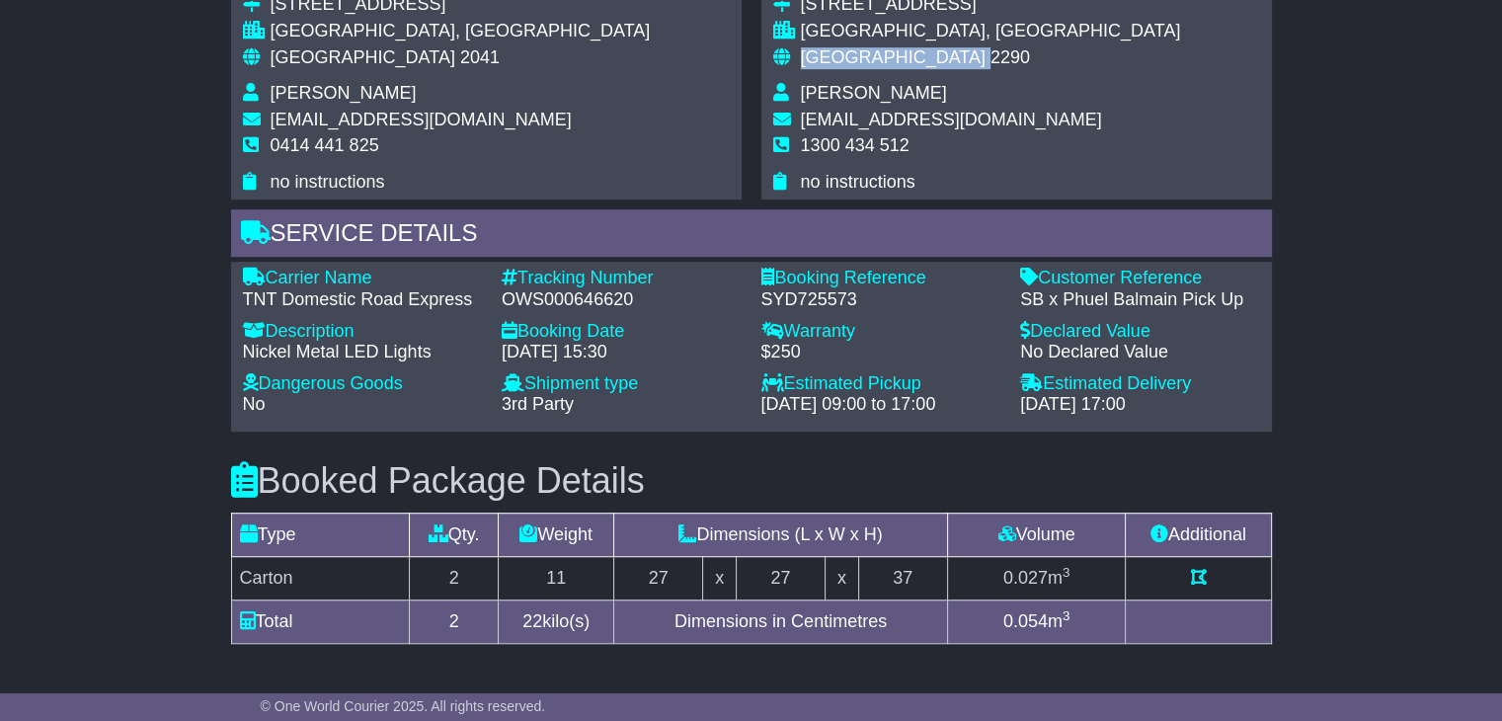
click at [840, 62] on span "[GEOGRAPHIC_DATA]" at bounding box center [893, 57] width 185 height 20
click at [838, 60] on span "[GEOGRAPHIC_DATA]" at bounding box center [893, 57] width 185 height 20
click at [836, 58] on span "[GEOGRAPHIC_DATA]" at bounding box center [893, 57] width 185 height 20
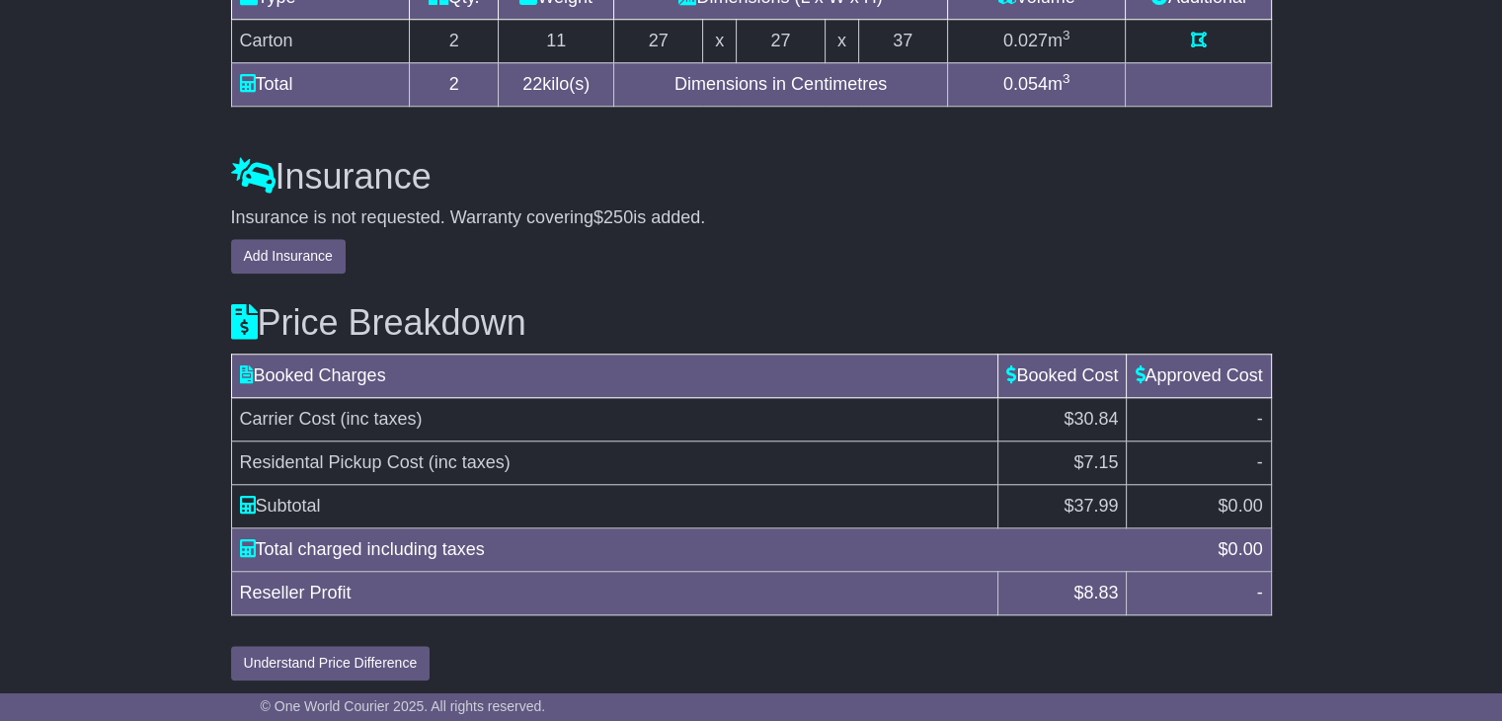
scroll to position [1726, 0]
